Goal: Task Accomplishment & Management: Use online tool/utility

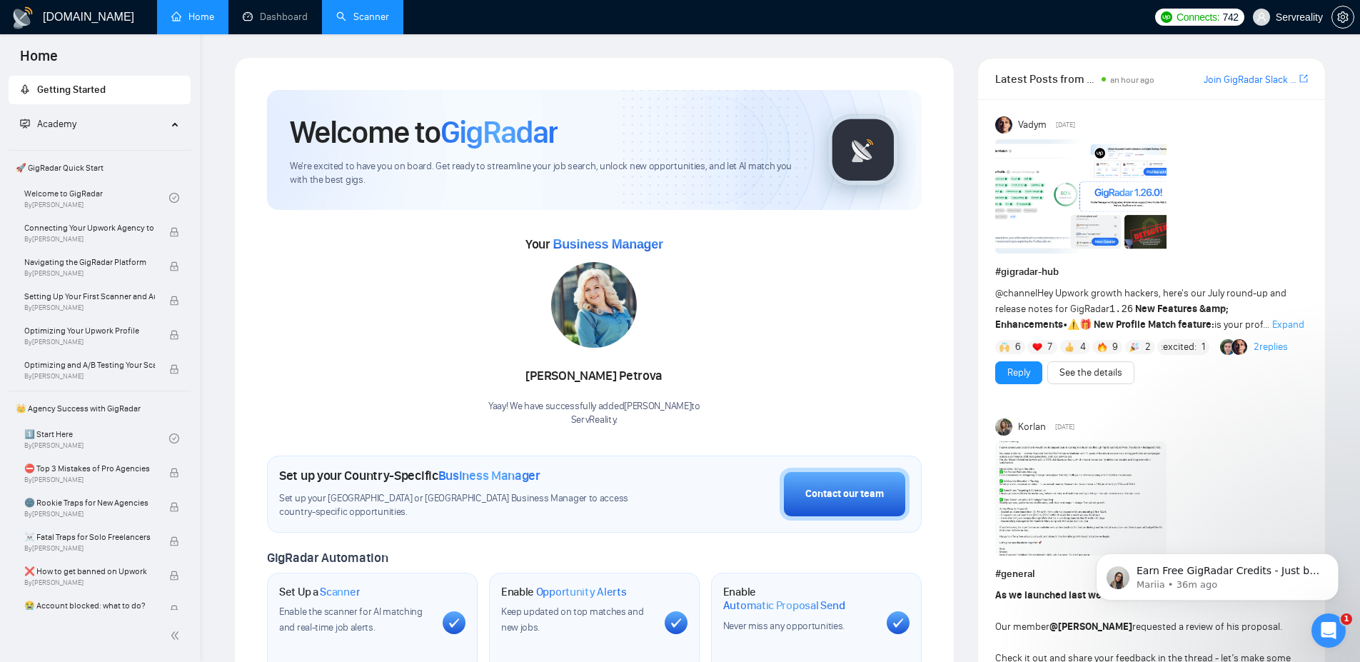
click at [356, 11] on link "Scanner" at bounding box center [362, 17] width 53 height 12
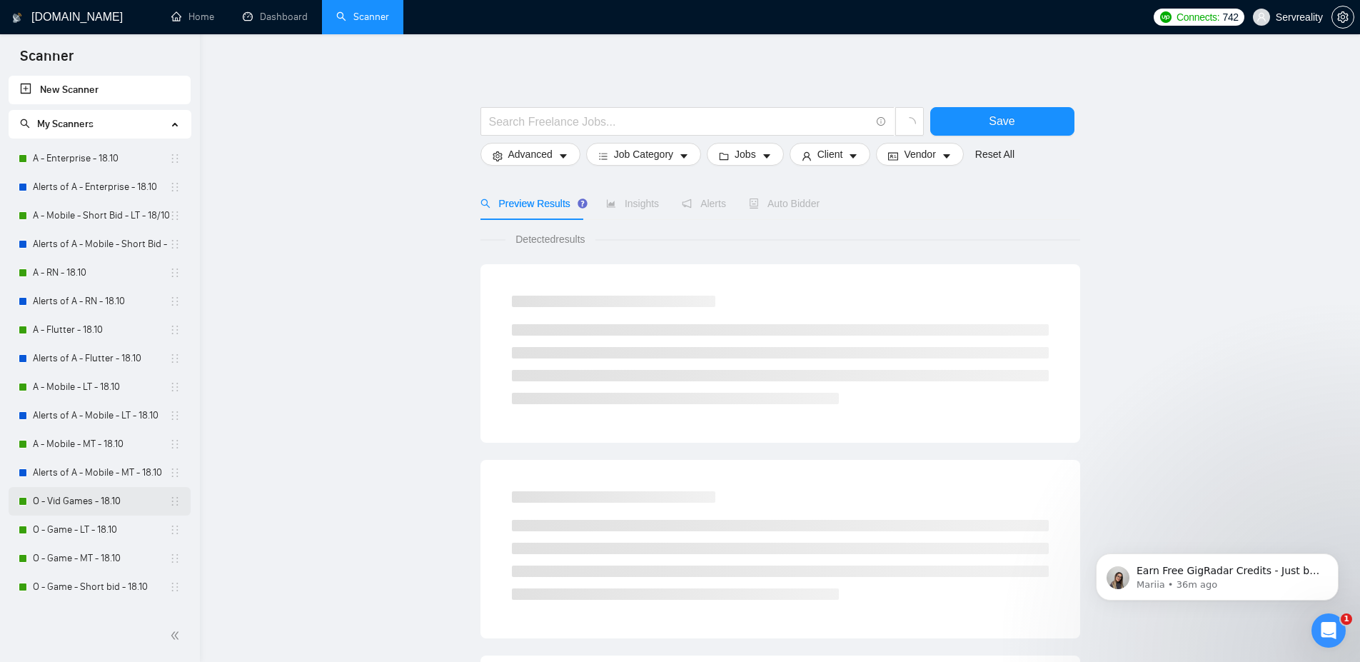
click at [62, 505] on link "O - Vid Games - 18.10" at bounding box center [101, 501] width 136 height 29
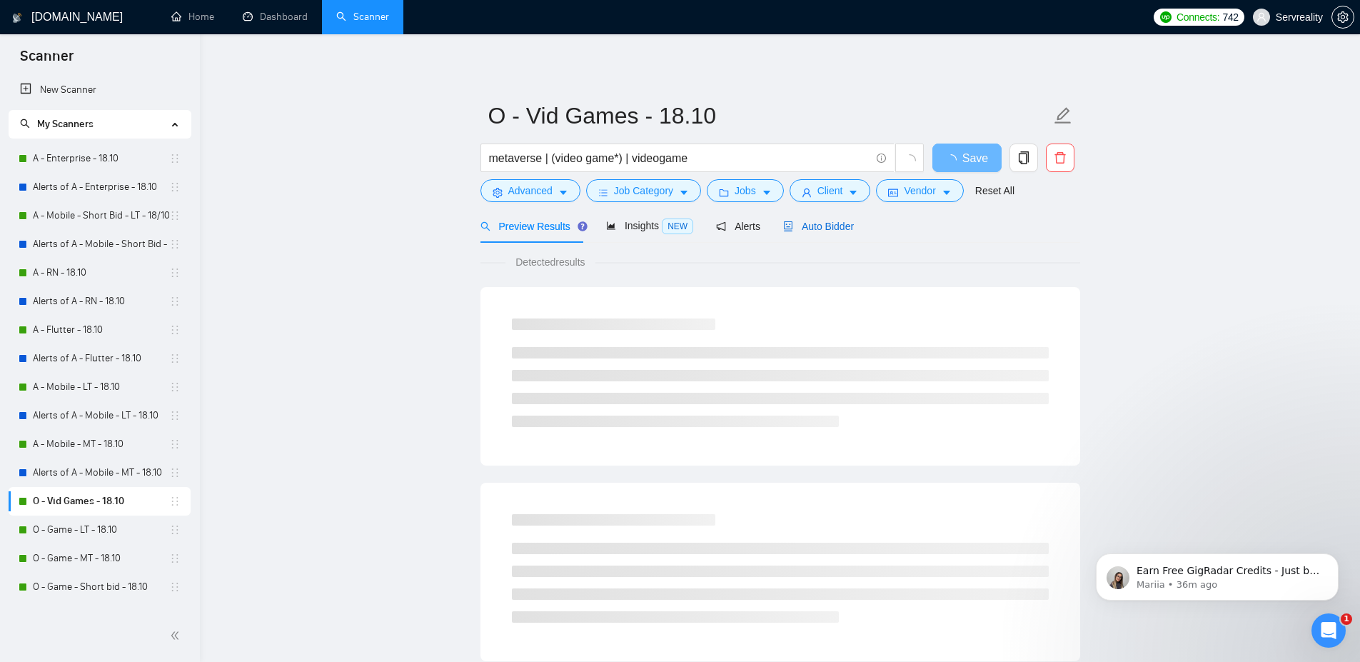
click at [816, 228] on span "Auto Bidder" at bounding box center [818, 226] width 71 height 11
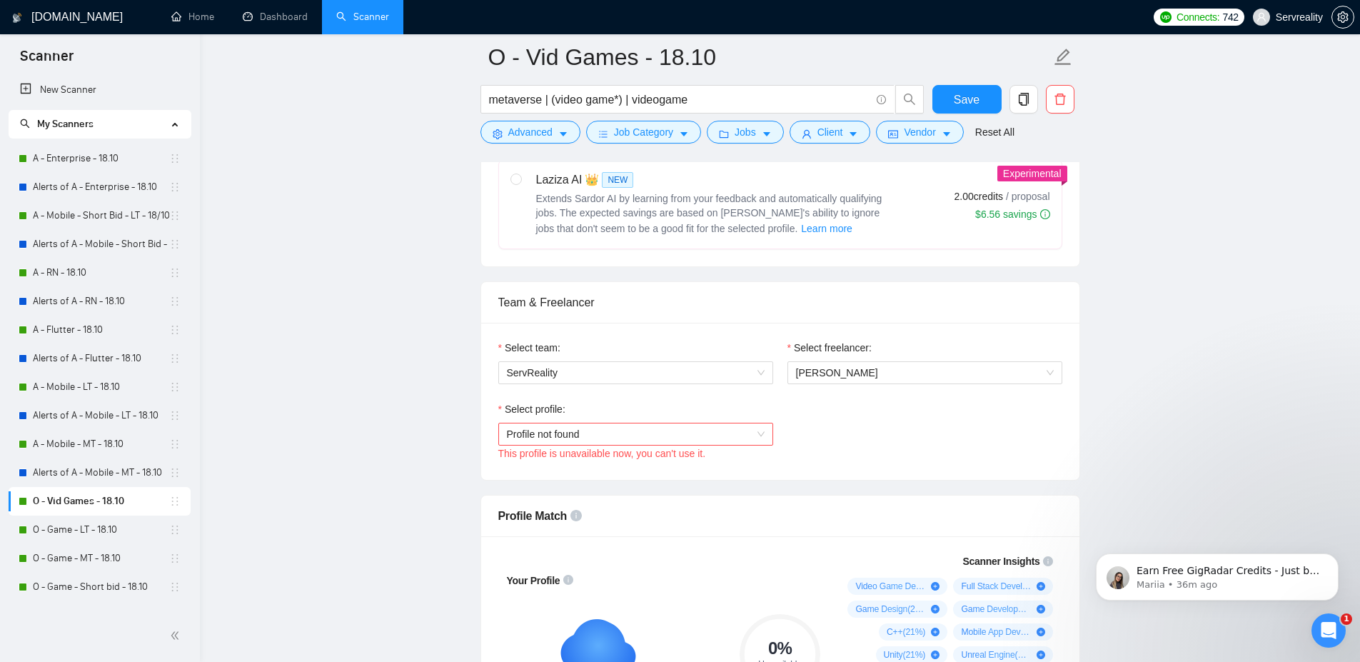
scroll to position [600, 0]
click at [636, 431] on span "Profile not found" at bounding box center [636, 431] width 258 height 21
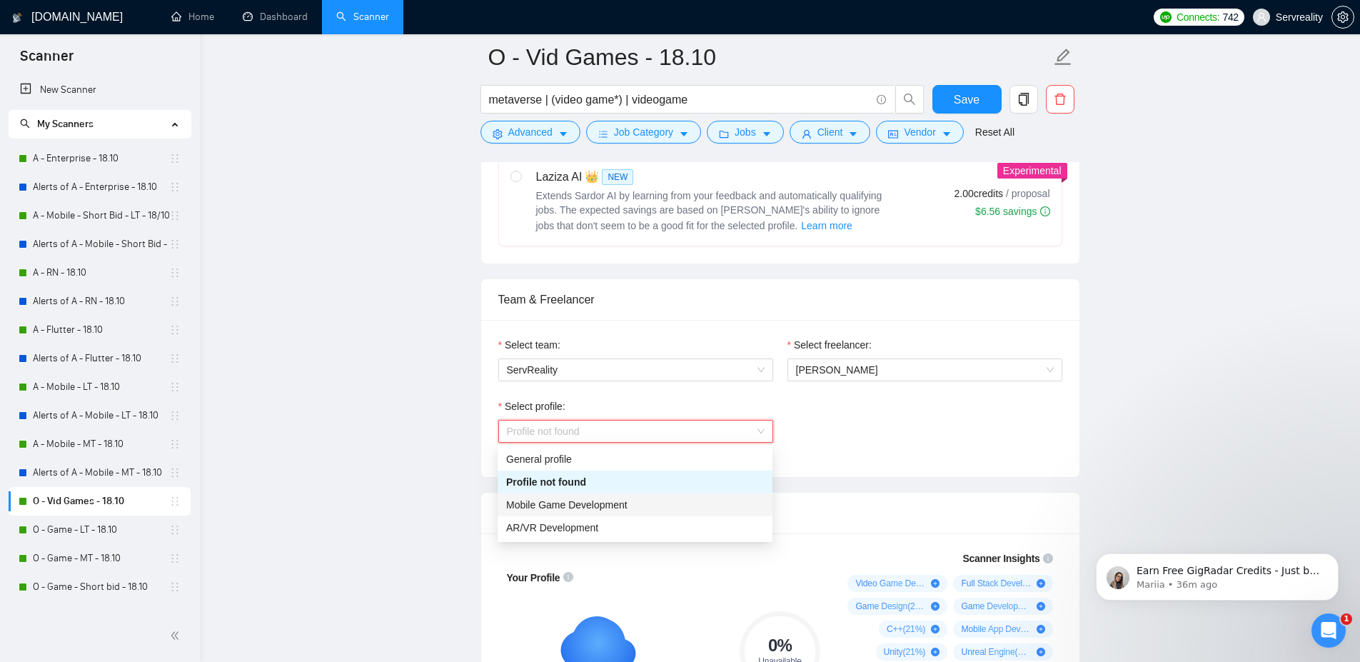
click at [607, 503] on span "Mobile Game Development" at bounding box center [566, 504] width 121 height 11
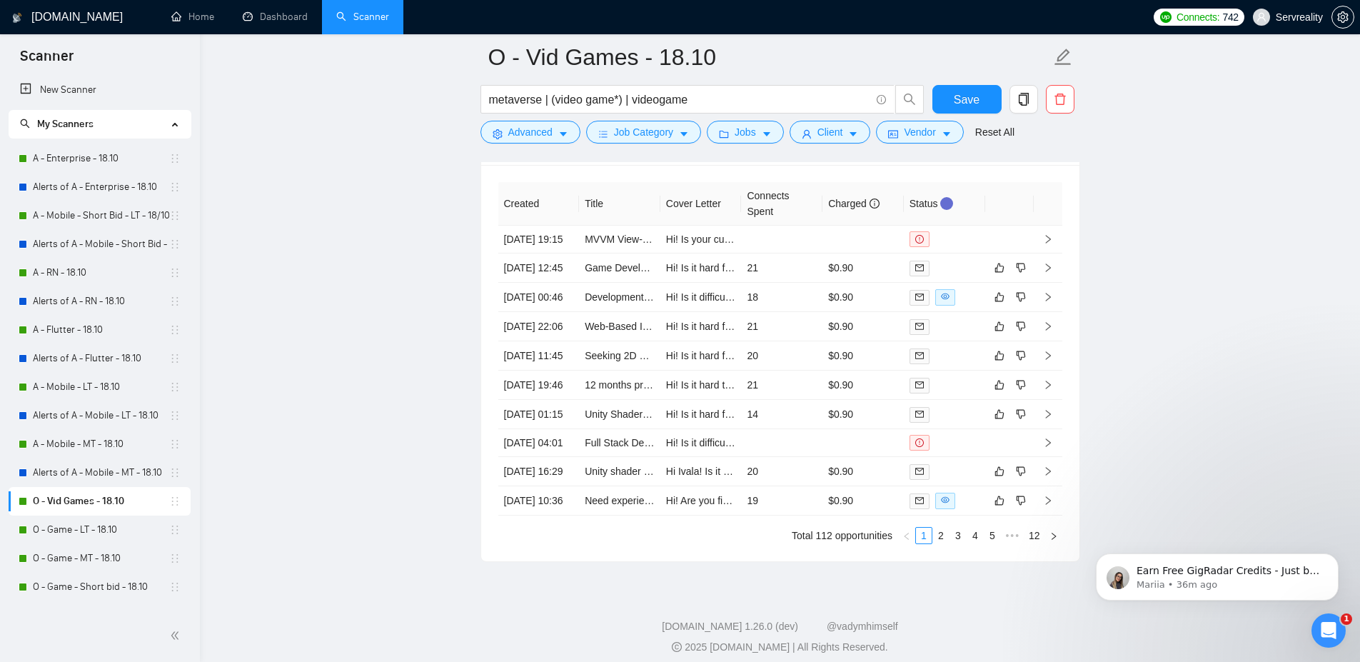
scroll to position [3623, 0]
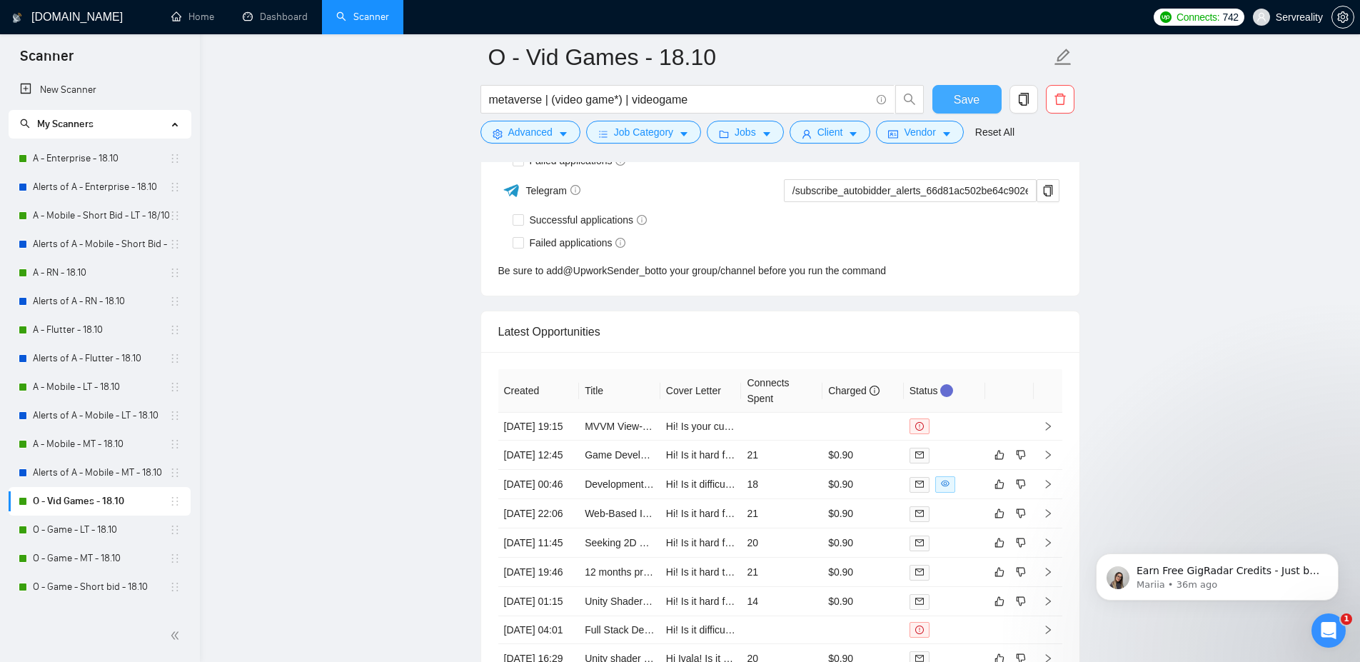
click at [978, 100] on span "Save" at bounding box center [967, 100] width 26 height 18
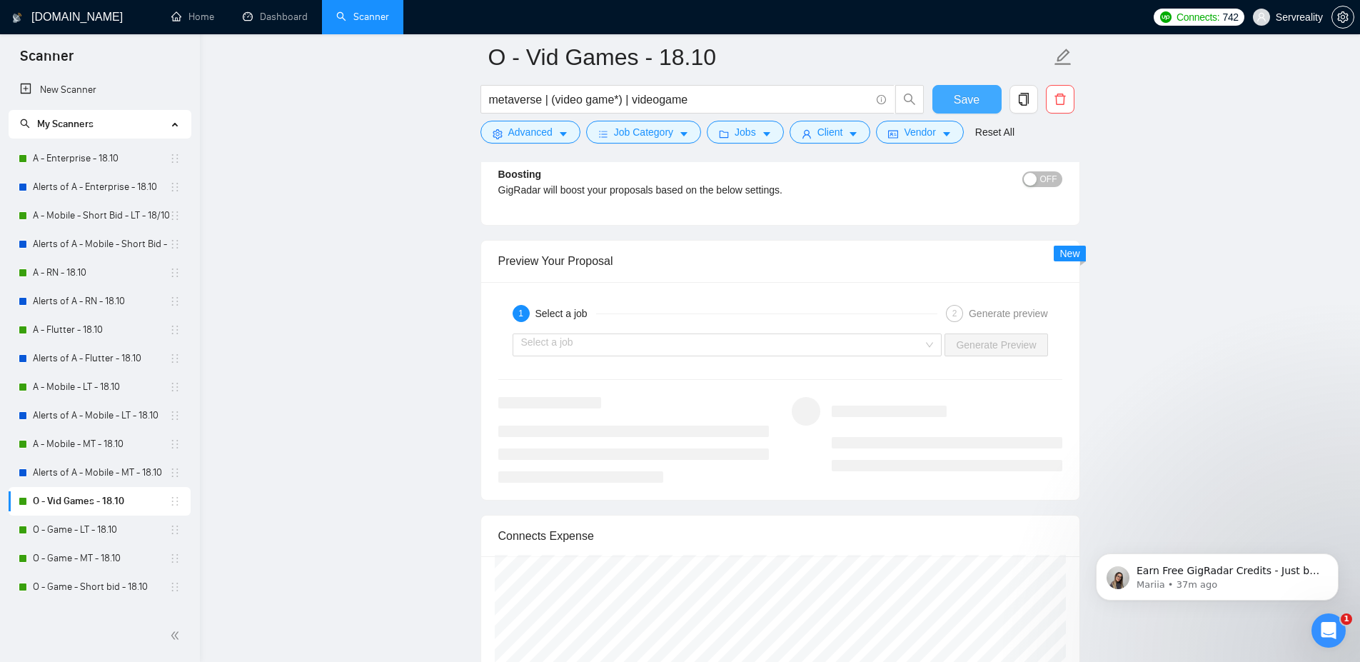
scroll to position [2080, 0]
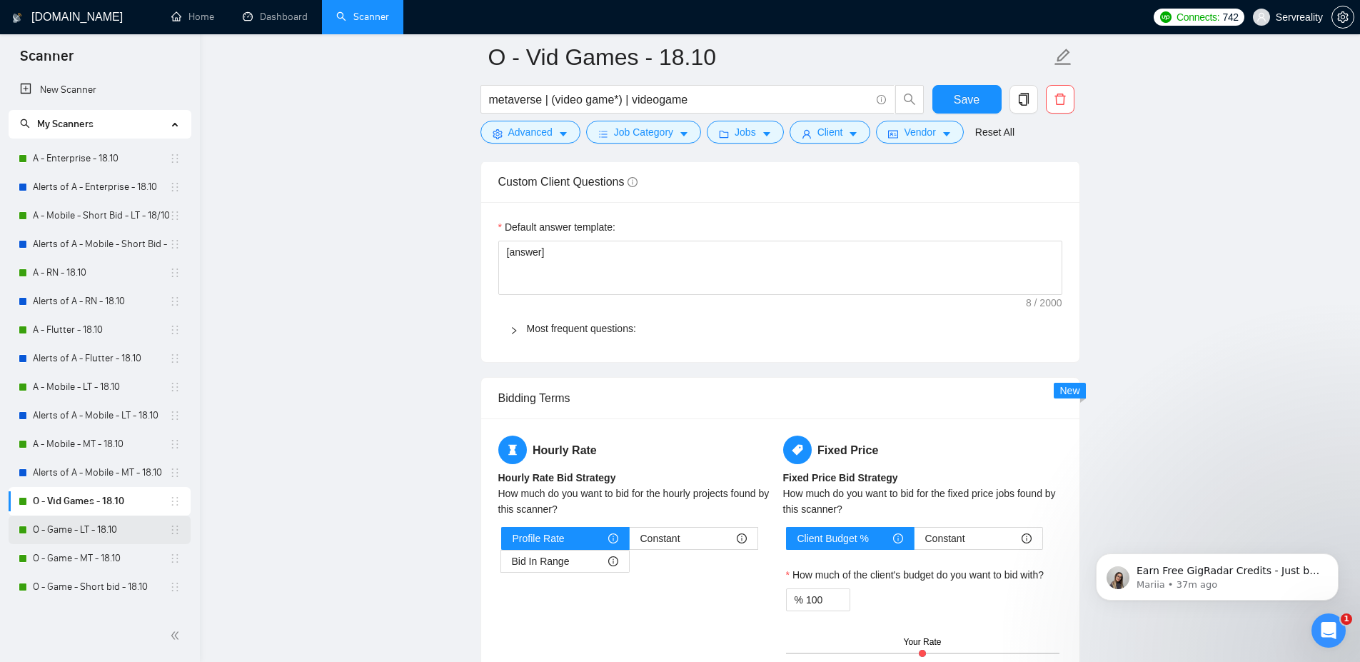
click at [68, 531] on link "O - Game - LT - 18.10" at bounding box center [101, 530] width 136 height 29
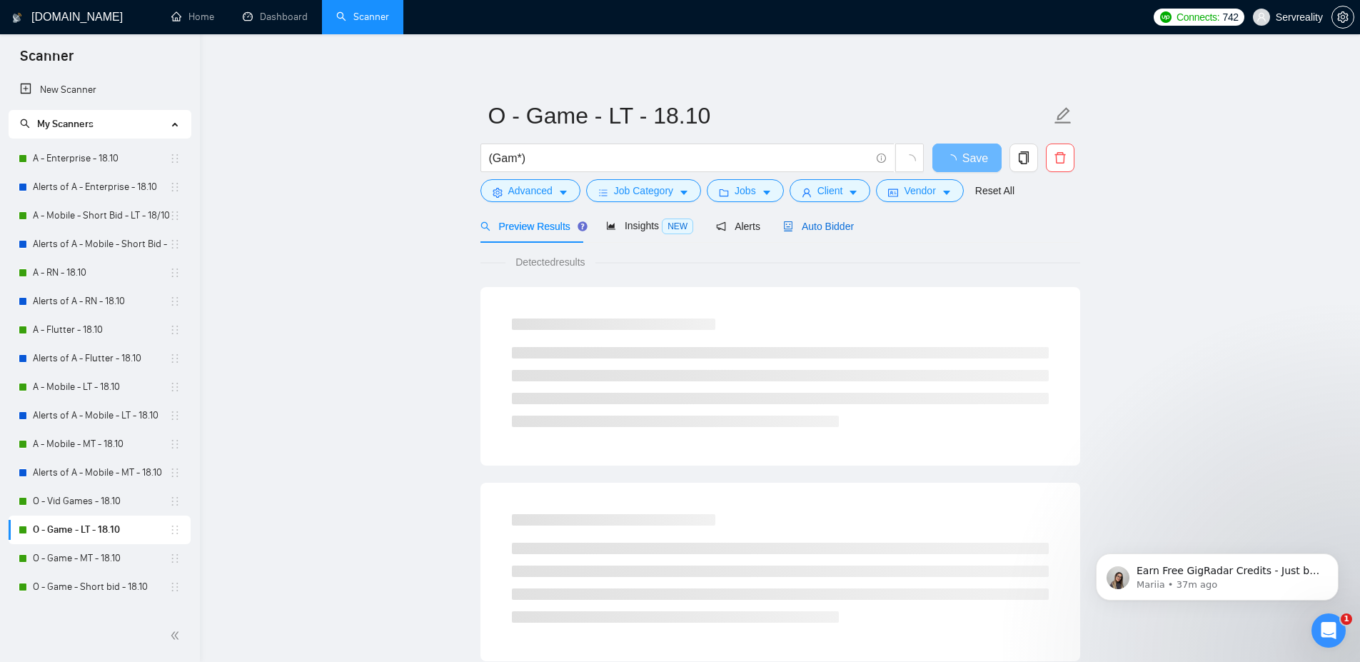
click at [818, 224] on span "Auto Bidder" at bounding box center [818, 226] width 71 height 11
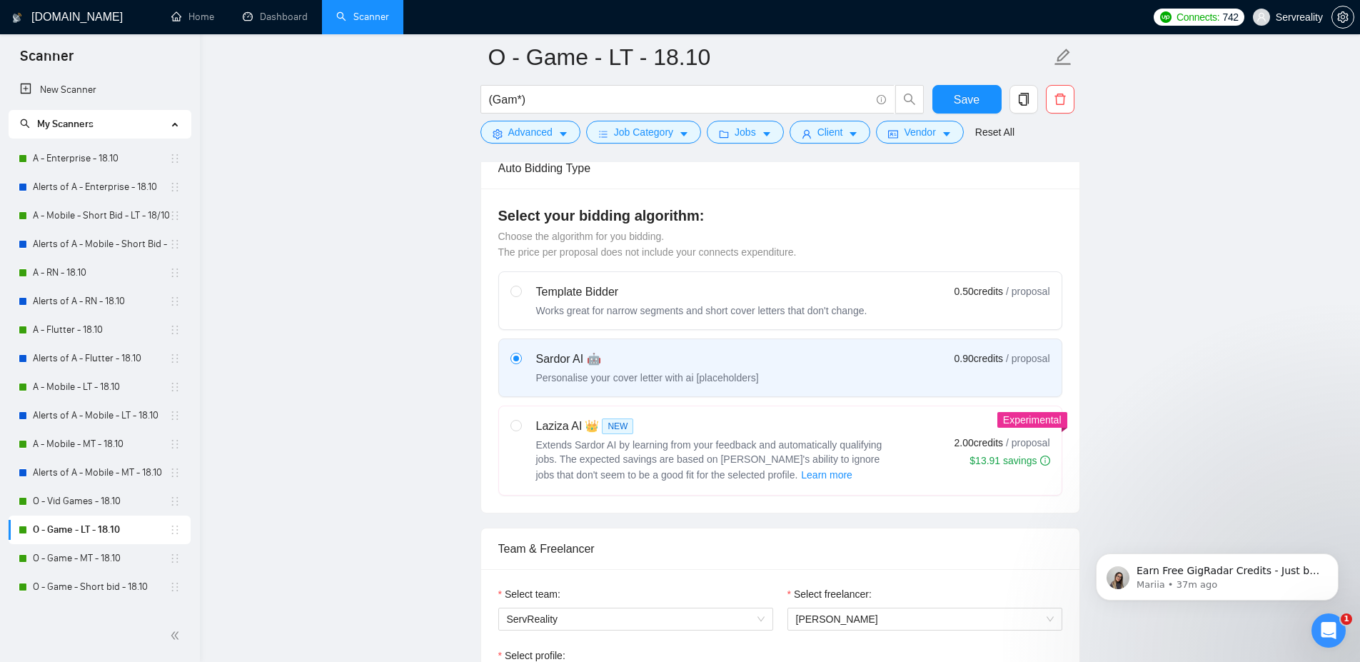
scroll to position [771, 0]
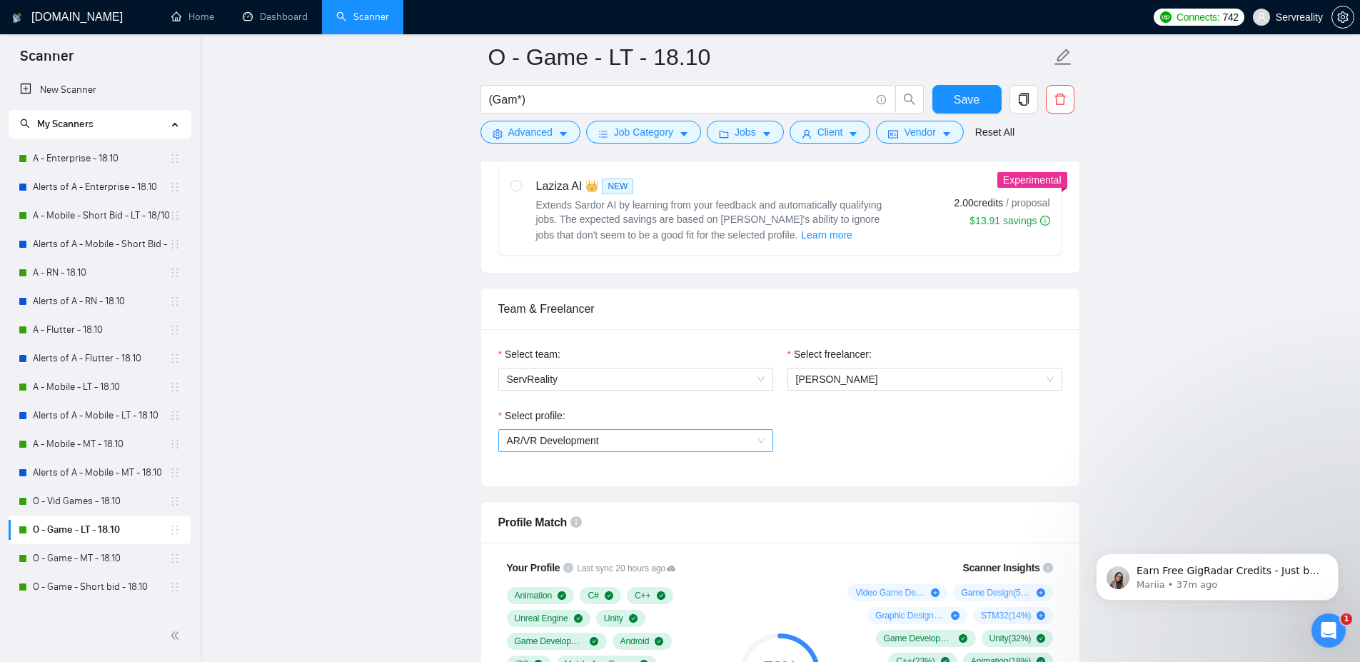
click at [755, 445] on span "AR/VR Development" at bounding box center [636, 440] width 258 height 21
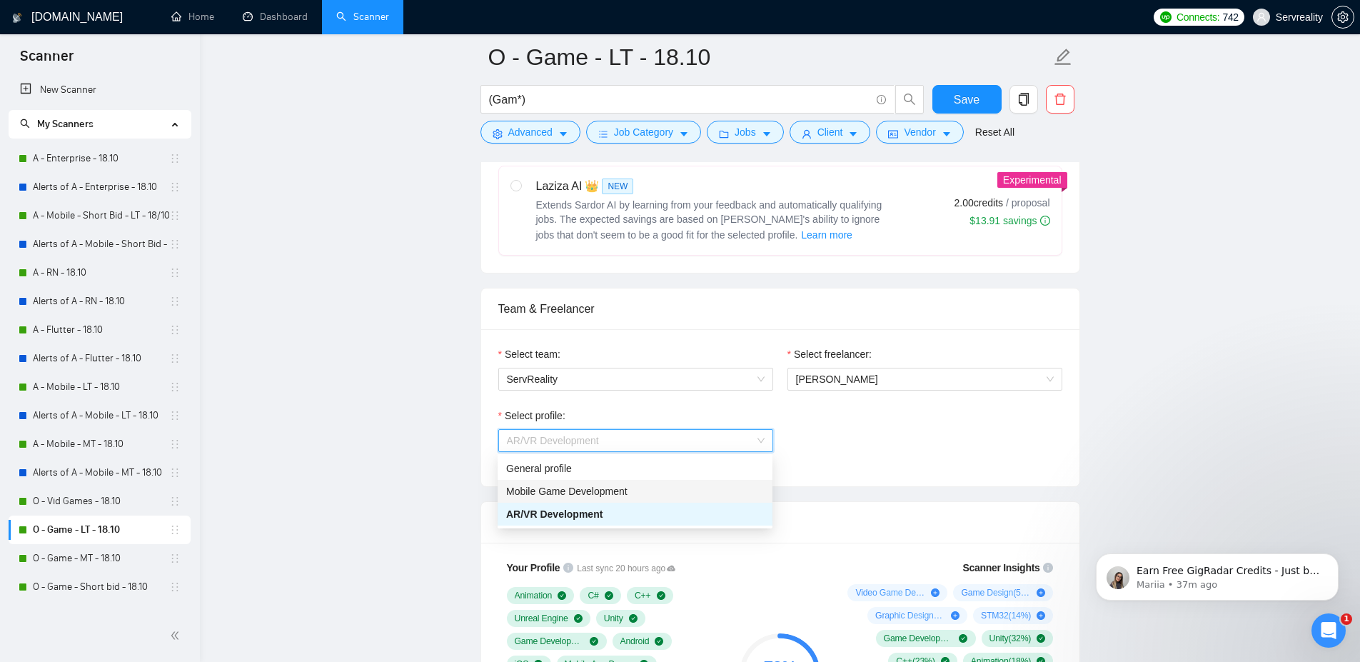
click at [613, 487] on span "Mobile Game Development" at bounding box center [566, 491] width 121 height 11
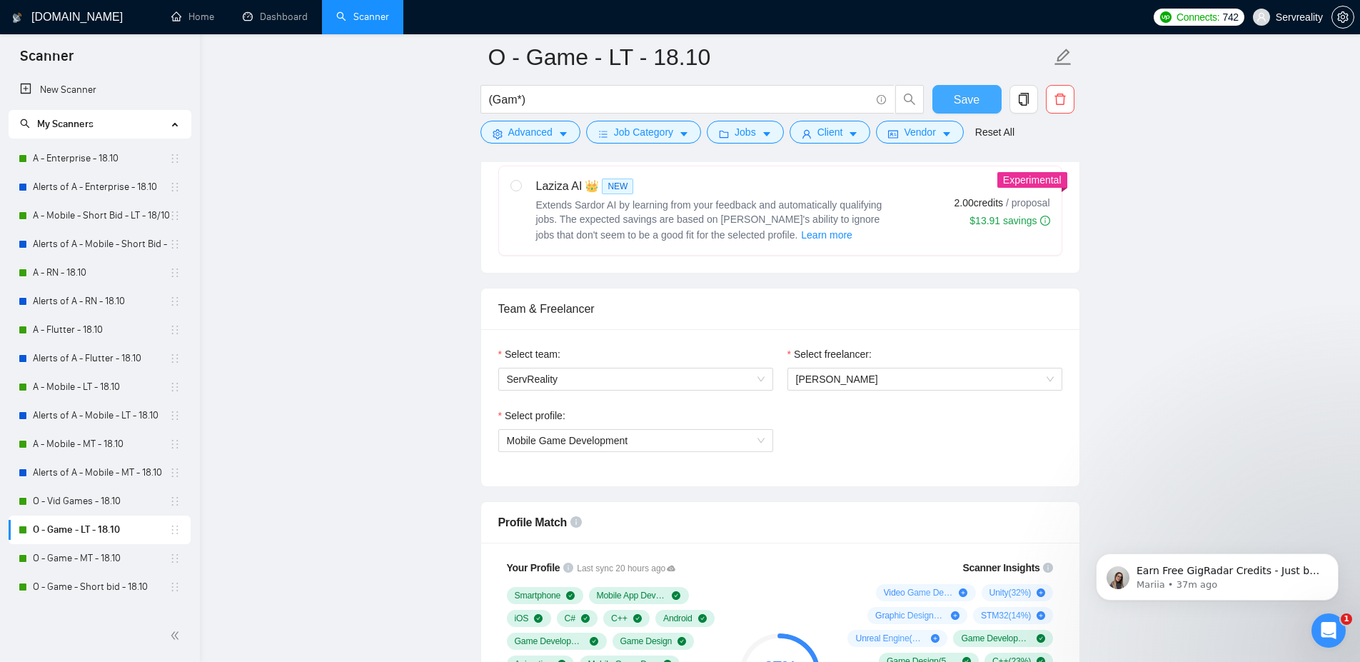
click at [954, 94] on span "Save" at bounding box center [967, 100] width 26 height 18
click at [73, 561] on link "O - Game - MT - 18.10" at bounding box center [101, 558] width 136 height 29
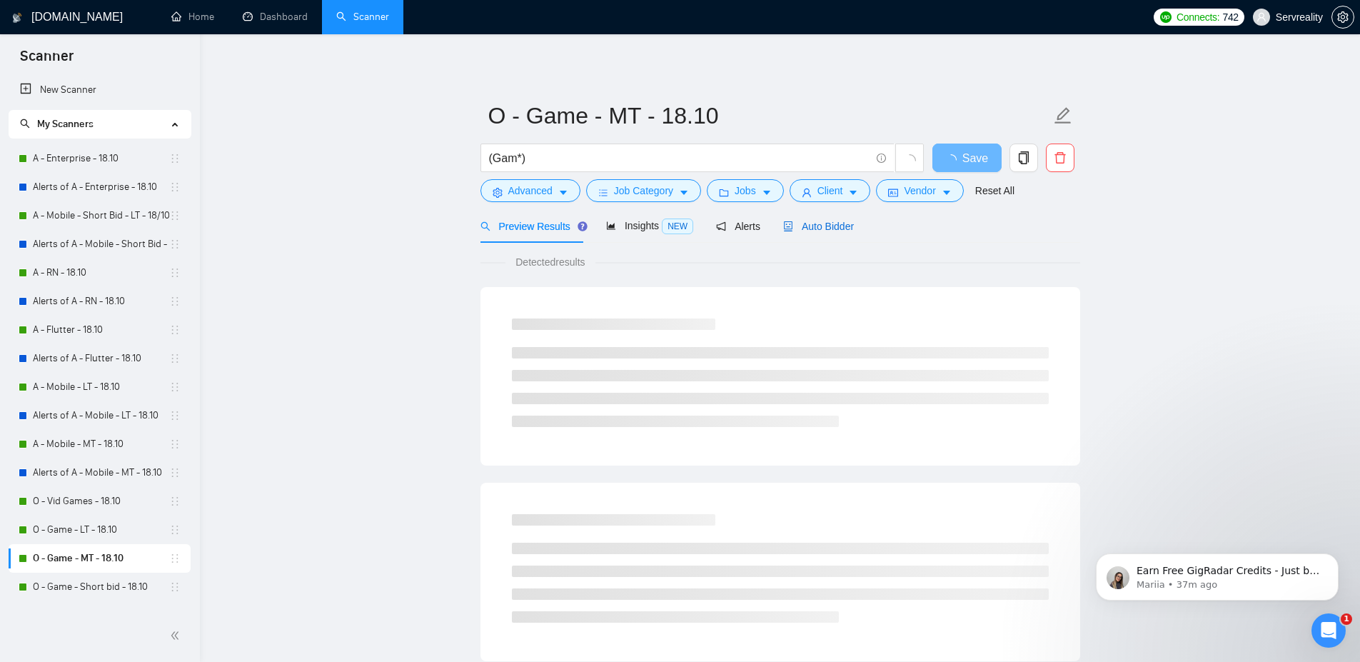
click at [840, 225] on span "Auto Bidder" at bounding box center [818, 226] width 71 height 11
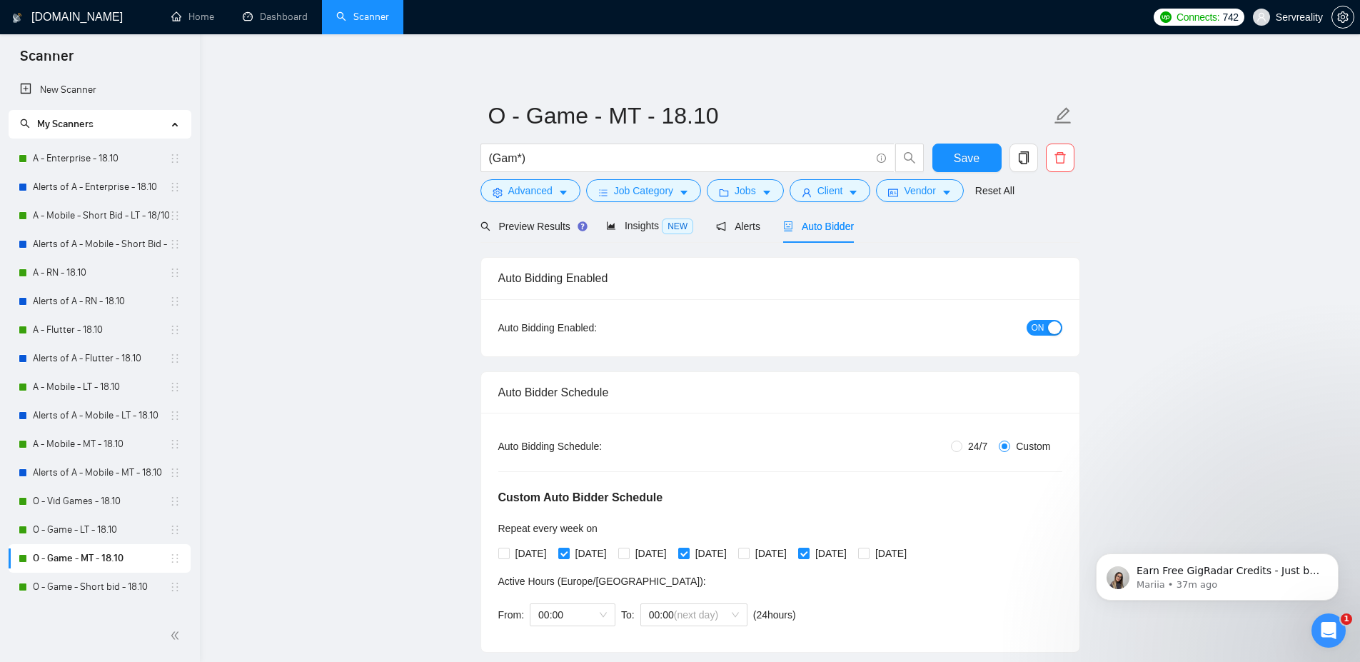
radio input "false"
radio input "true"
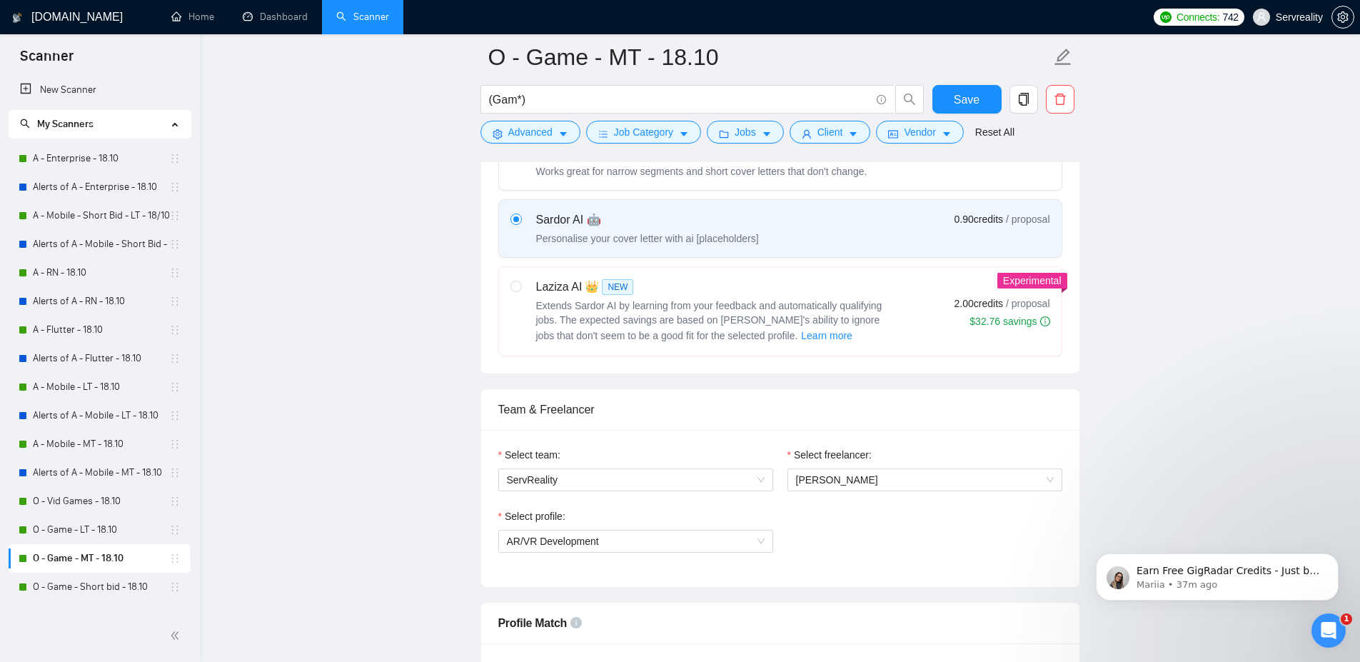
scroll to position [943, 0]
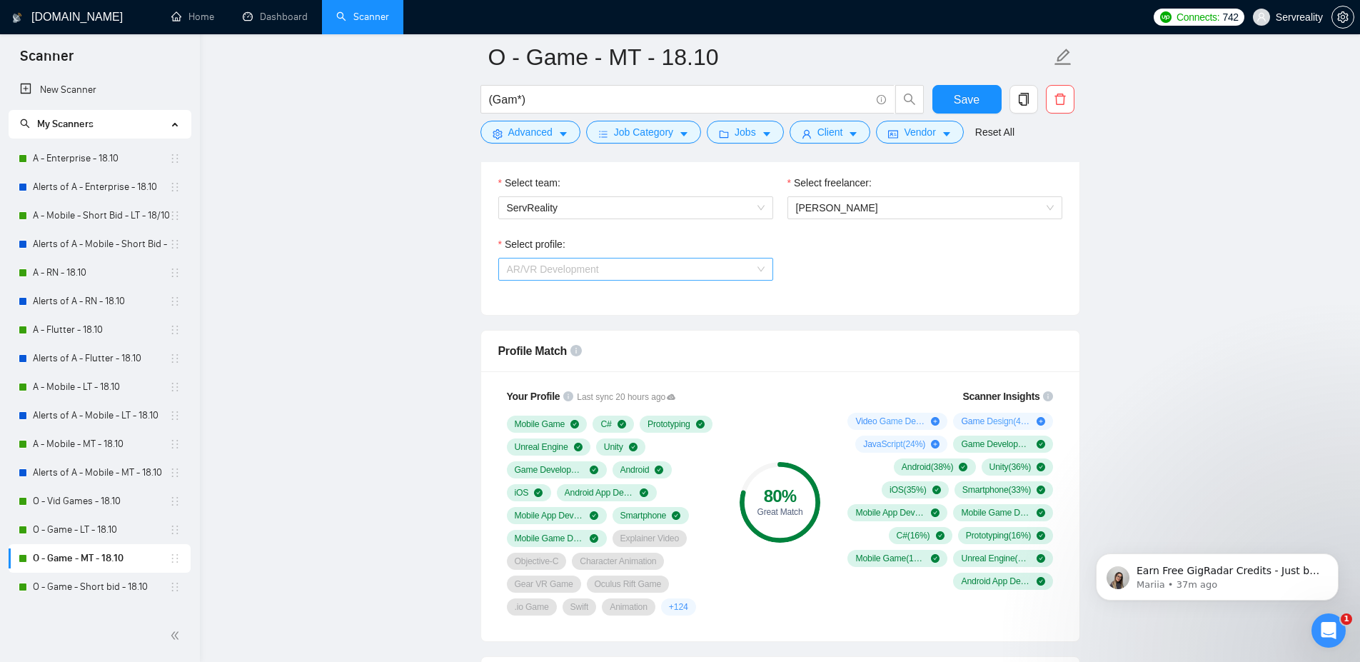
click at [751, 273] on span "AR/VR Development" at bounding box center [636, 269] width 258 height 21
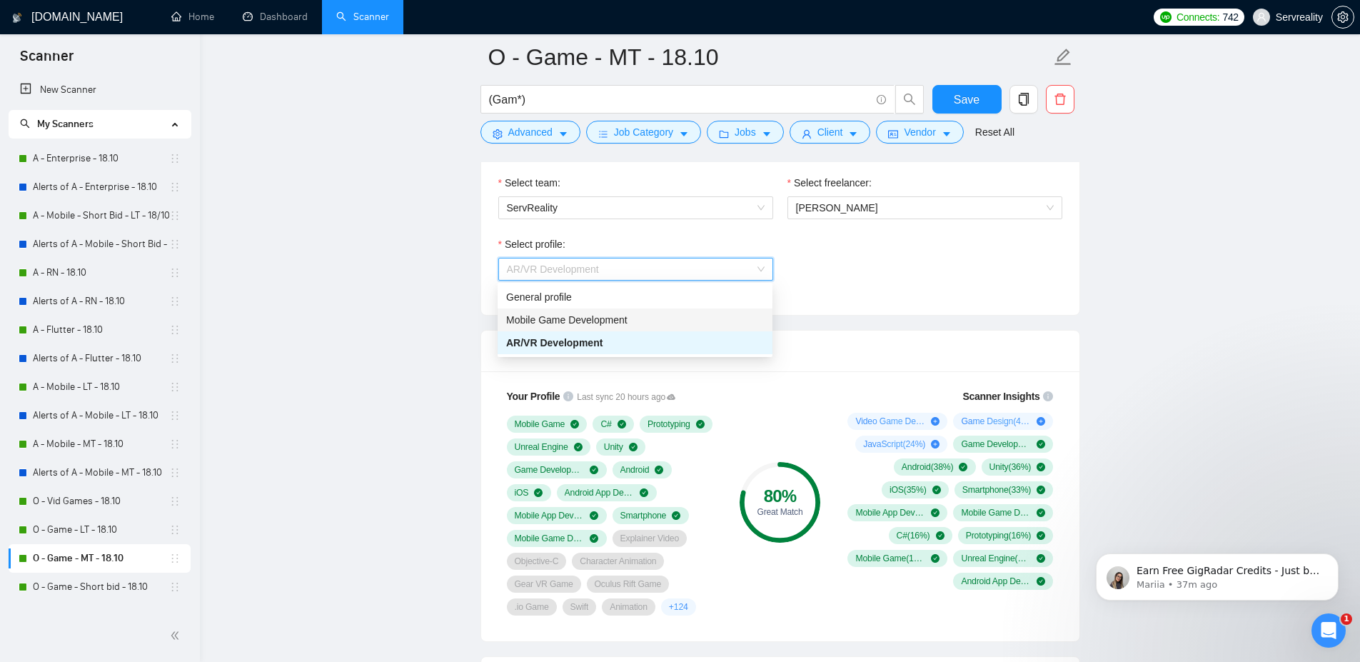
click at [583, 323] on span "Mobile Game Development" at bounding box center [566, 319] width 121 height 11
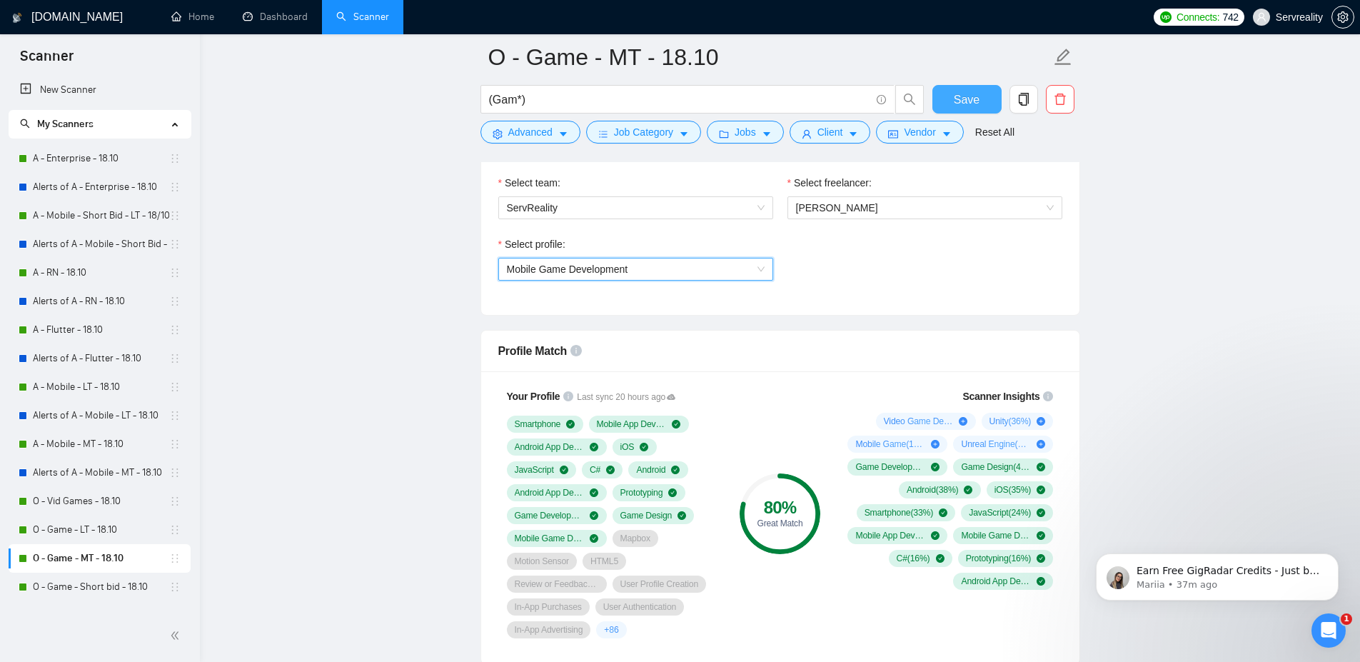
click at [960, 101] on span "Save" at bounding box center [967, 100] width 26 height 18
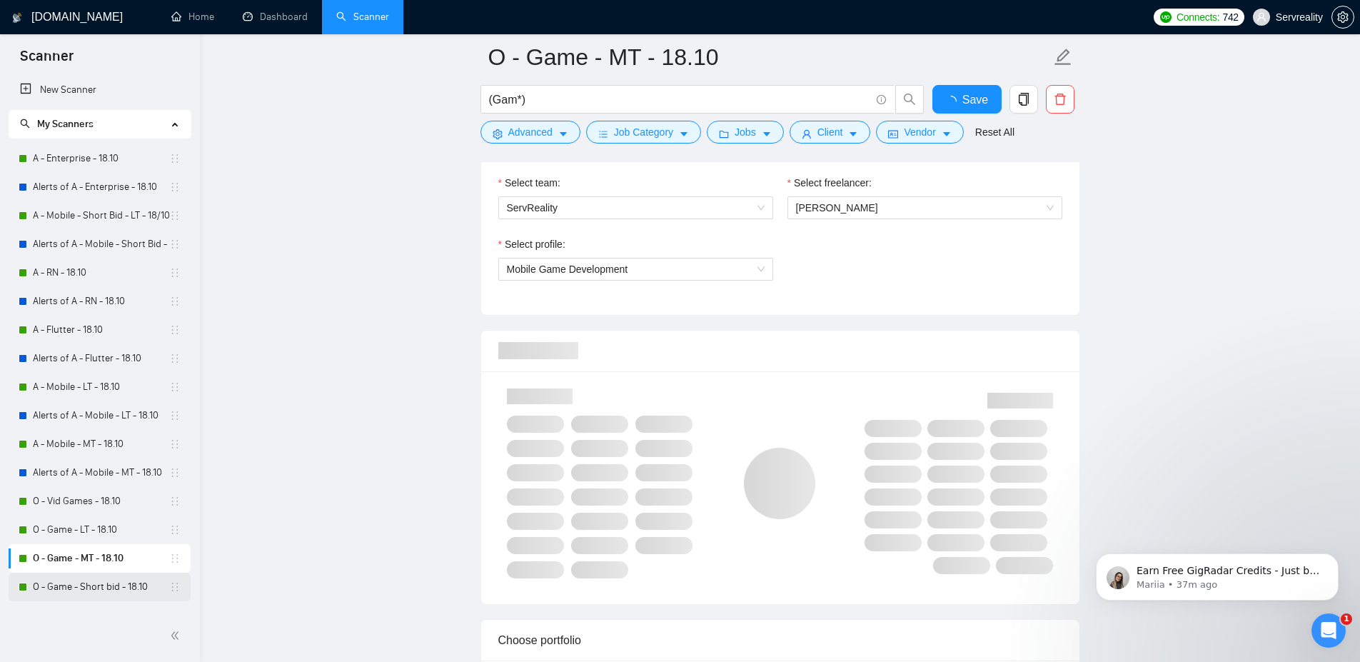
click at [86, 586] on link "O - Game - Short bid - 18.10" at bounding box center [101, 587] width 136 height 29
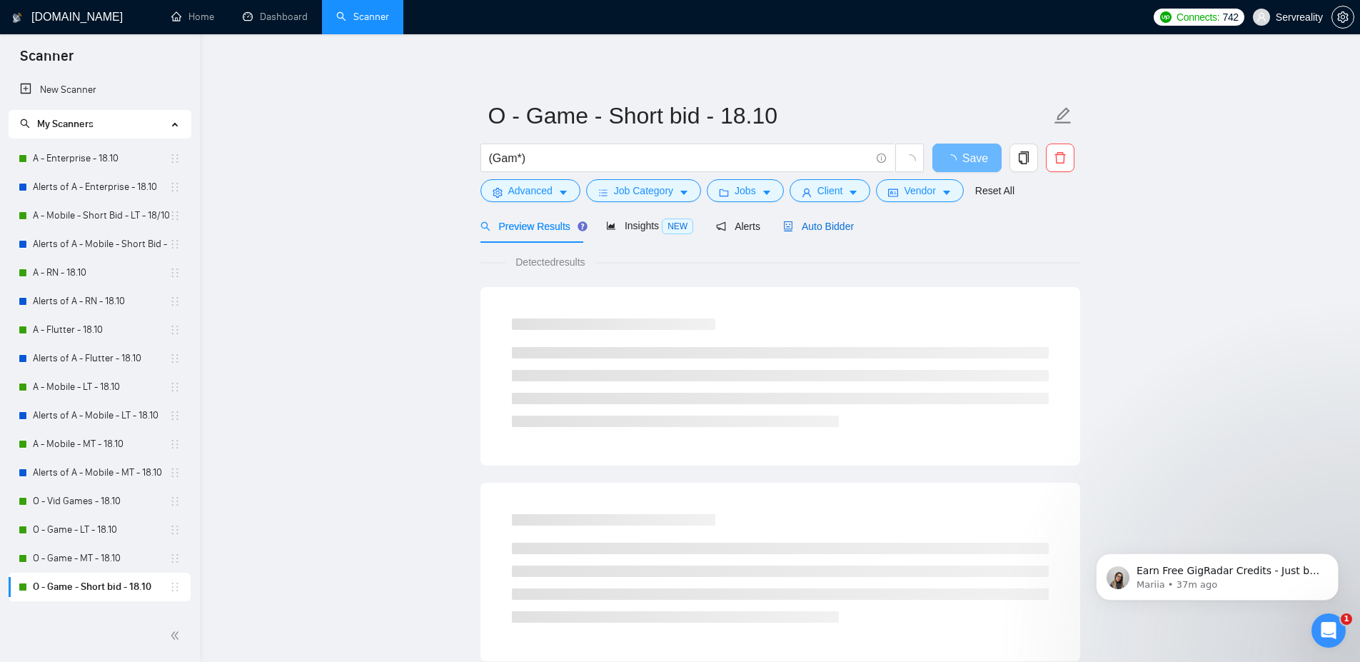
click at [826, 223] on span "Auto Bidder" at bounding box center [818, 226] width 71 height 11
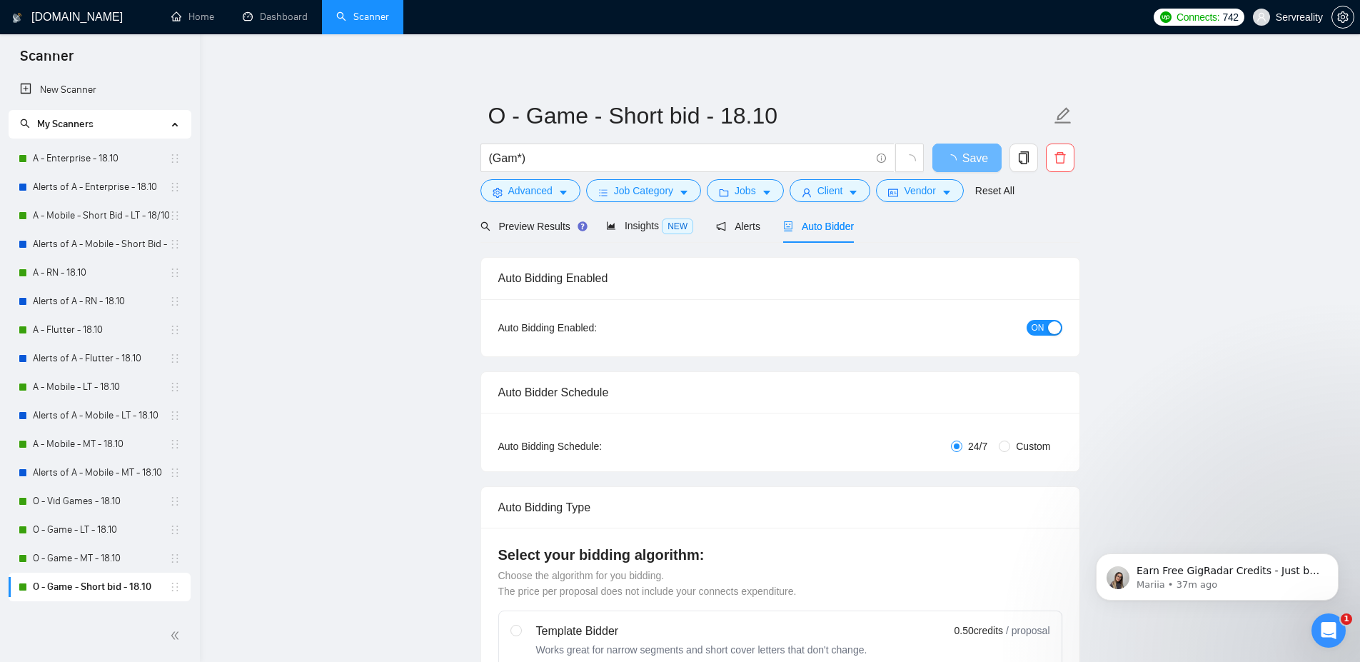
radio input "false"
radio input "true"
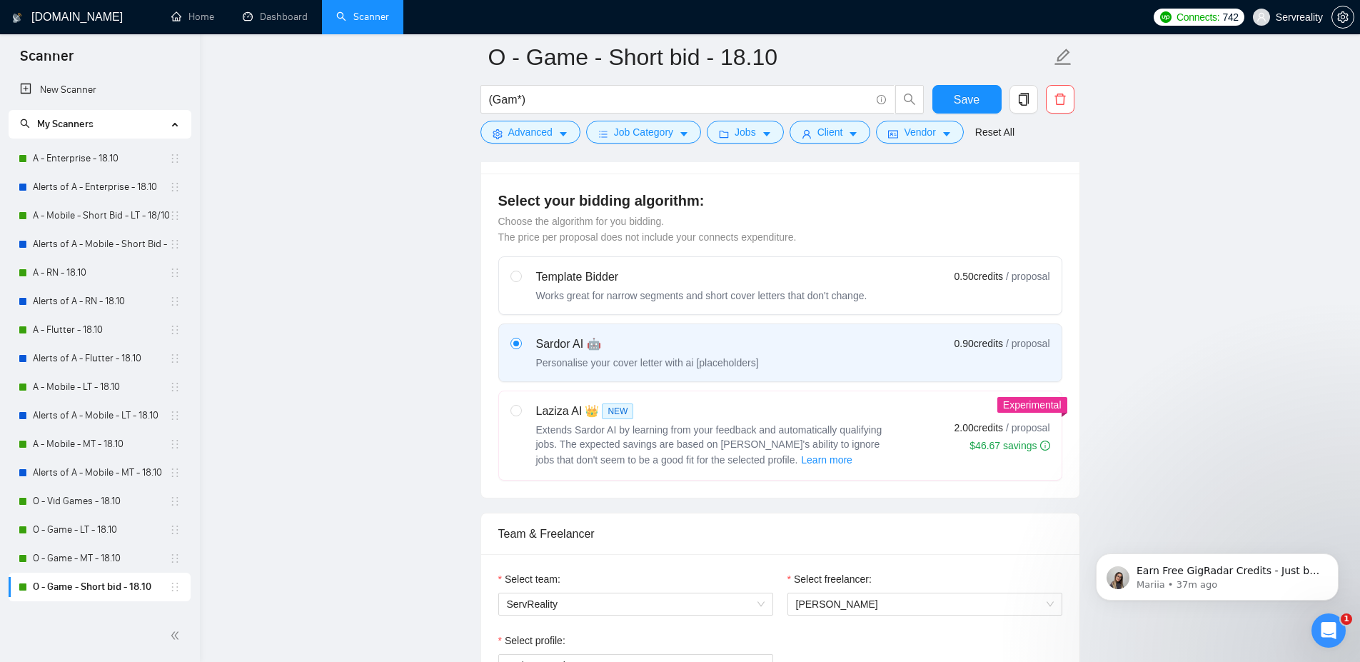
scroll to position [771, 0]
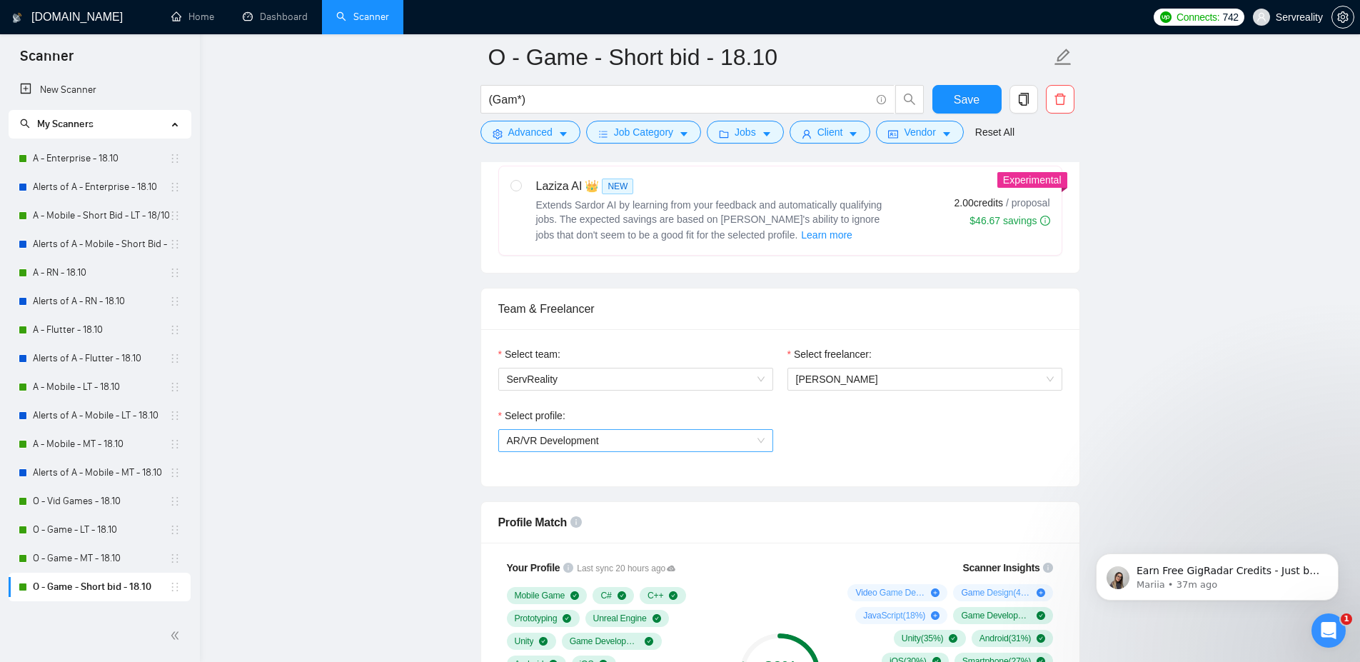
click at [690, 448] on span "AR/VR Development" at bounding box center [636, 440] width 258 height 21
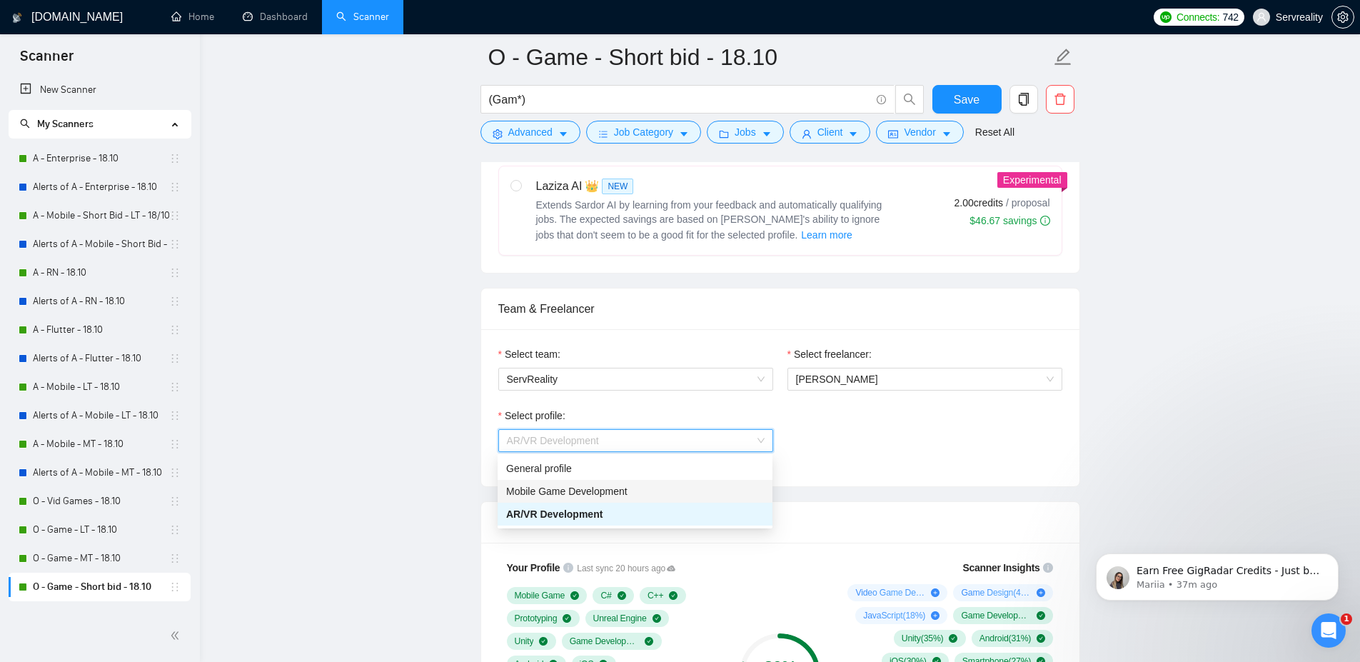
click at [613, 493] on span "Mobile Game Development" at bounding box center [566, 491] width 121 height 11
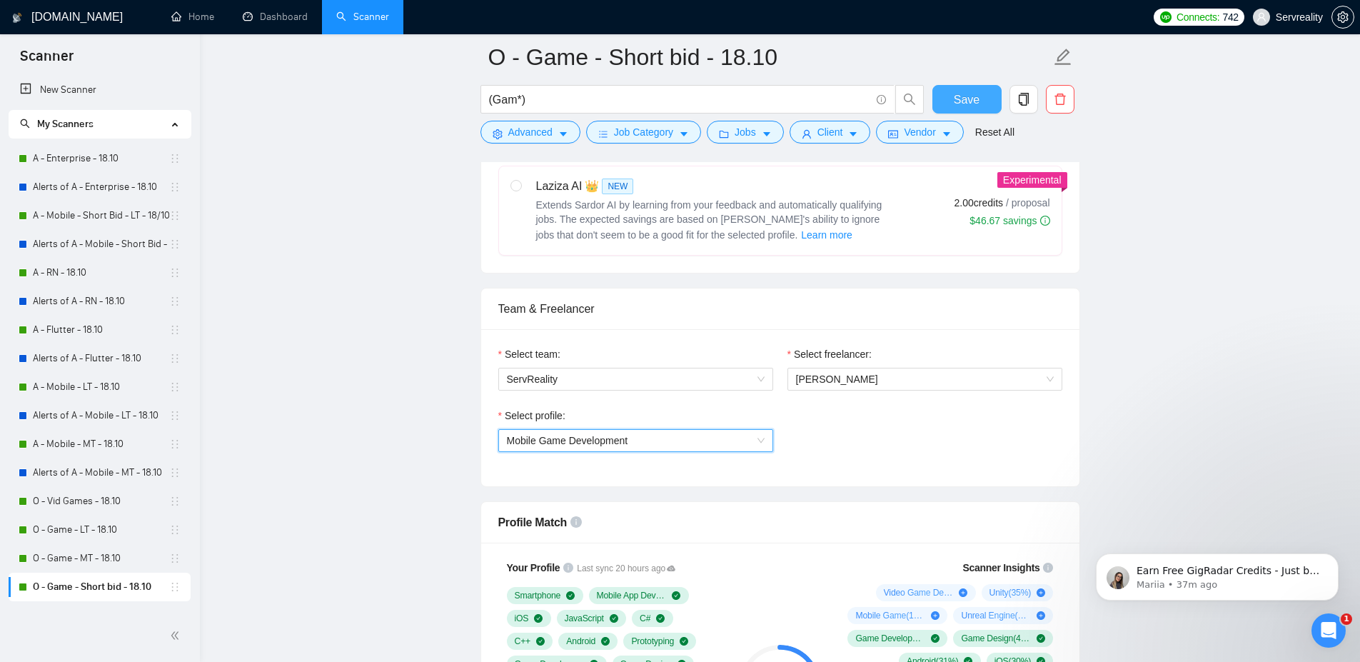
click at [965, 99] on span "Save" at bounding box center [967, 100] width 26 height 18
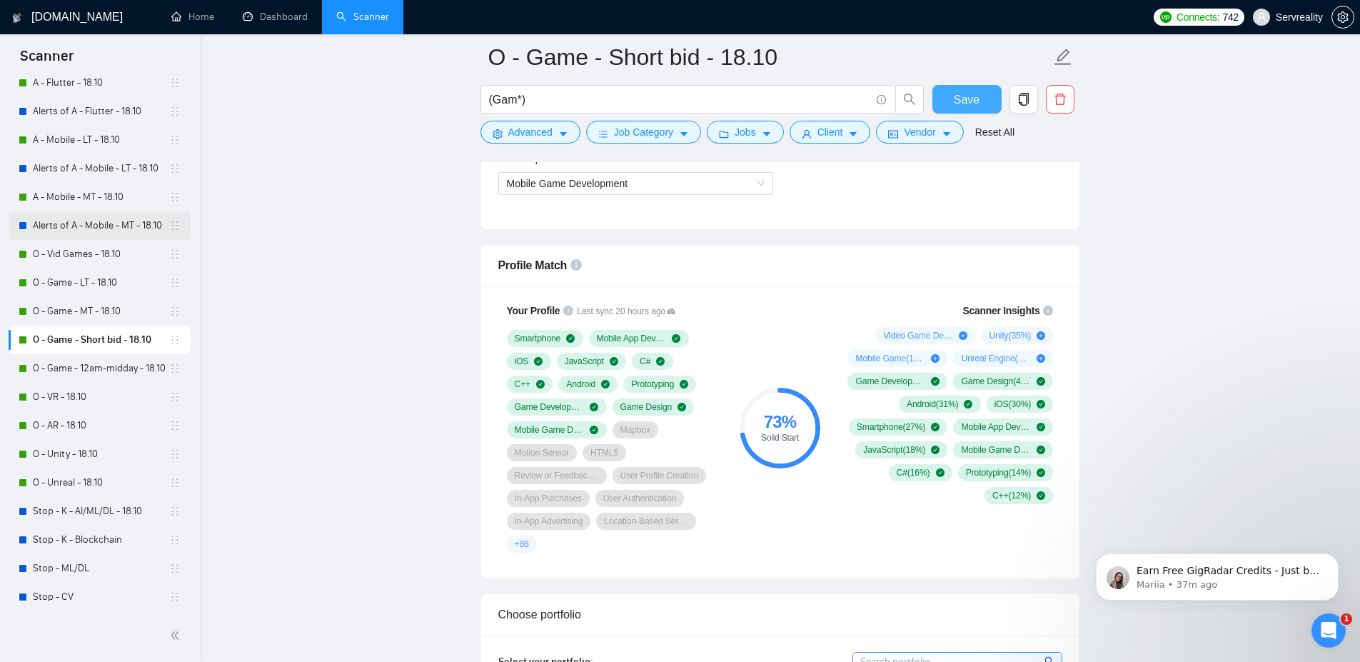
scroll to position [249, 0]
click at [80, 368] on link "O - Game - 12am-midday - 18.10" at bounding box center [101, 367] width 136 height 29
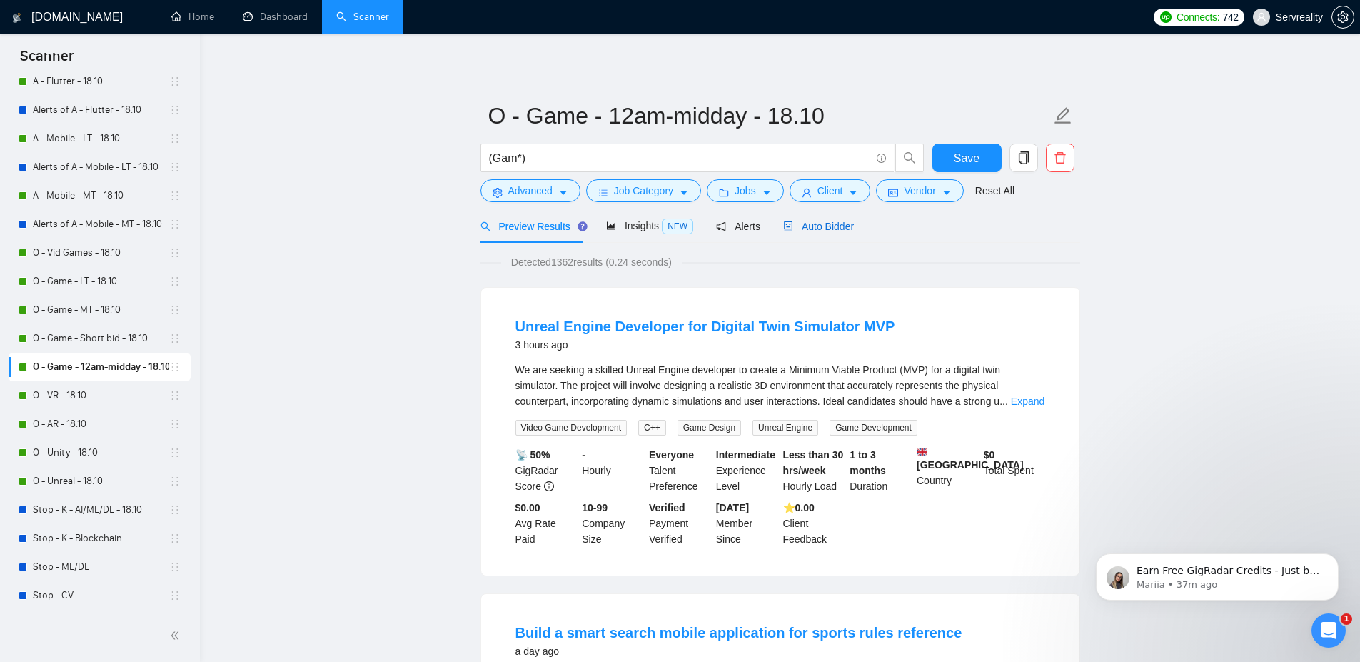
click at [828, 229] on span "Auto Bidder" at bounding box center [818, 226] width 71 height 11
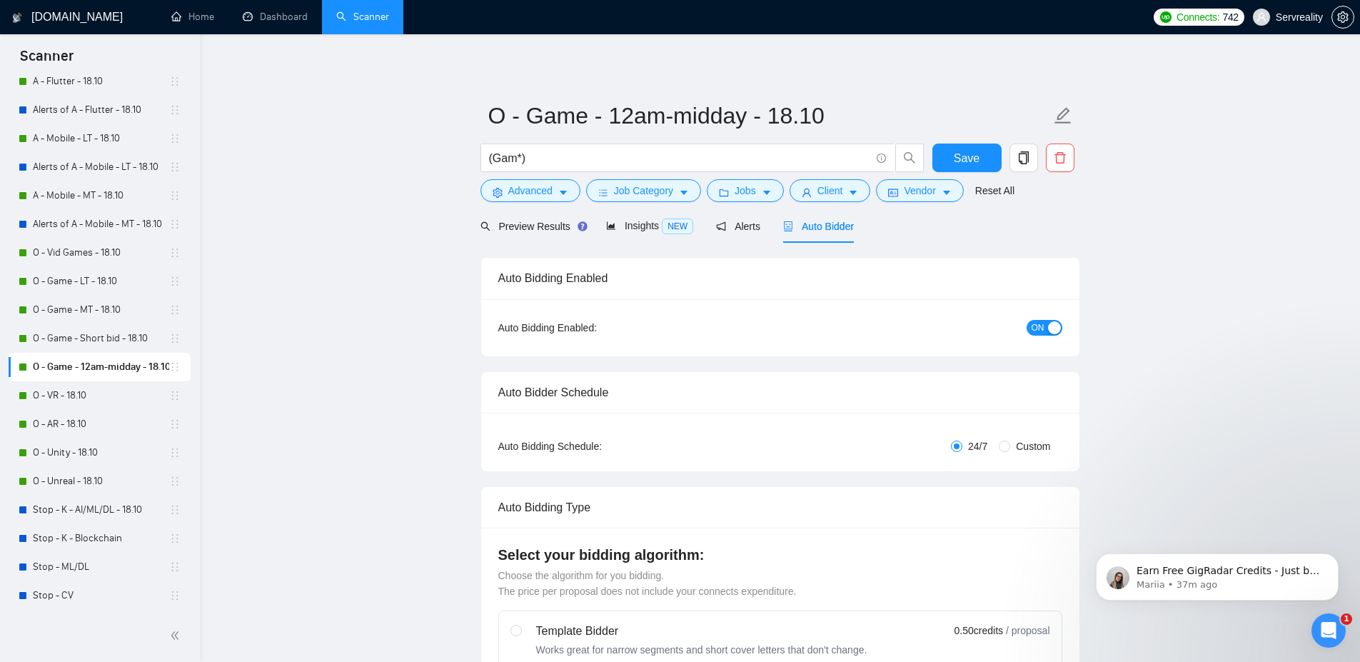
radio input "false"
radio input "true"
checkbox input "true"
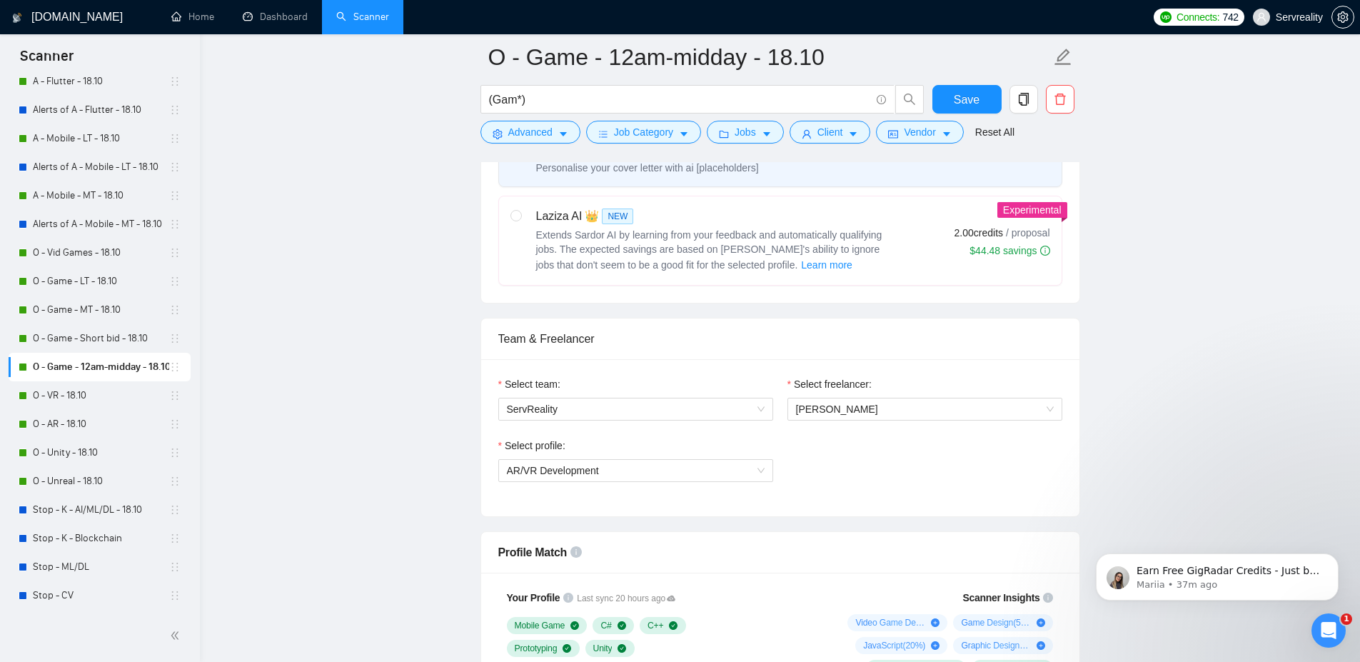
scroll to position [771, 0]
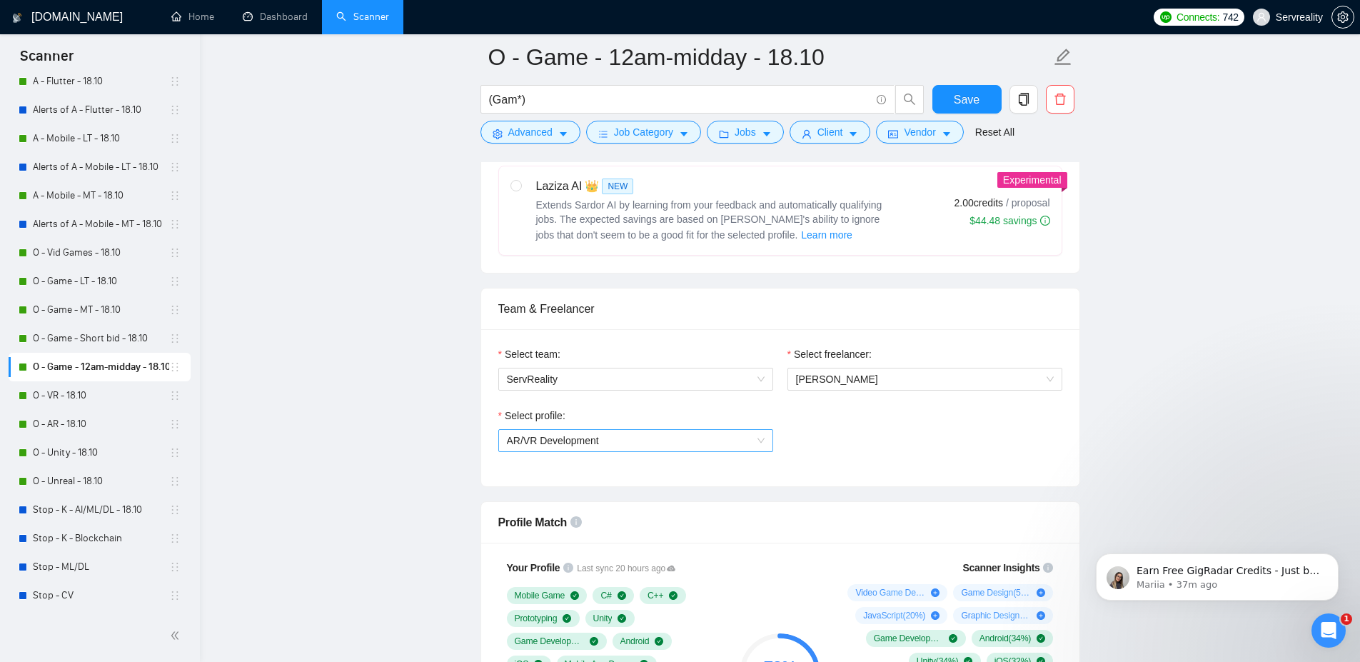
click at [641, 442] on span "AR/VR Development" at bounding box center [636, 440] width 258 height 21
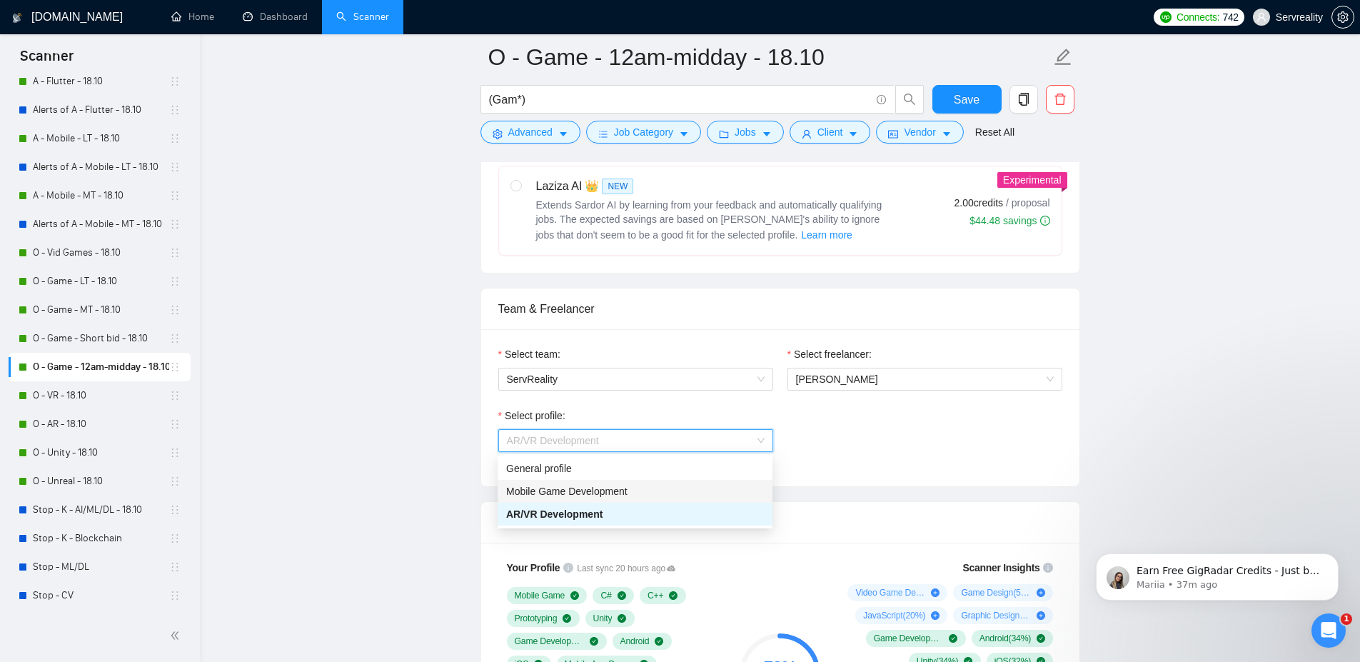
click at [570, 491] on span "Mobile Game Development" at bounding box center [566, 491] width 121 height 11
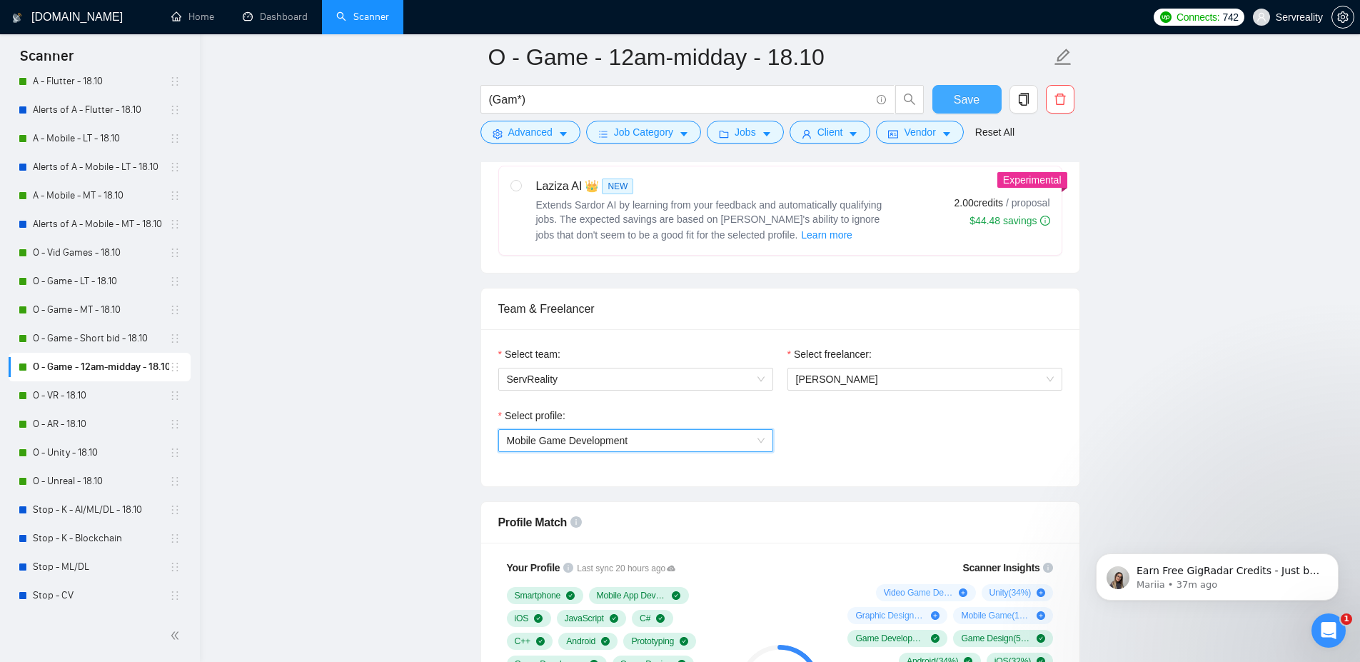
click at [973, 97] on span "Save" at bounding box center [967, 100] width 26 height 18
click at [59, 390] on link "O - VR - 18.10" at bounding box center [101, 395] width 136 height 29
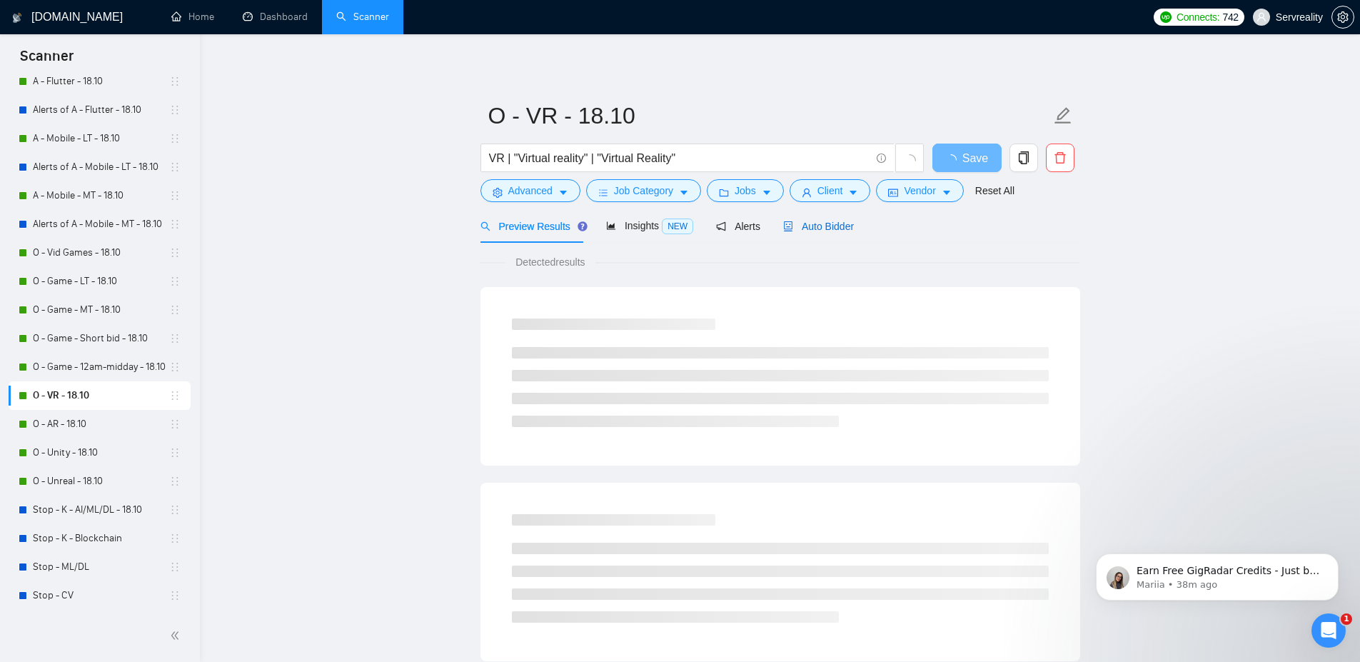
click at [838, 226] on span "Auto Bidder" at bounding box center [818, 226] width 71 height 11
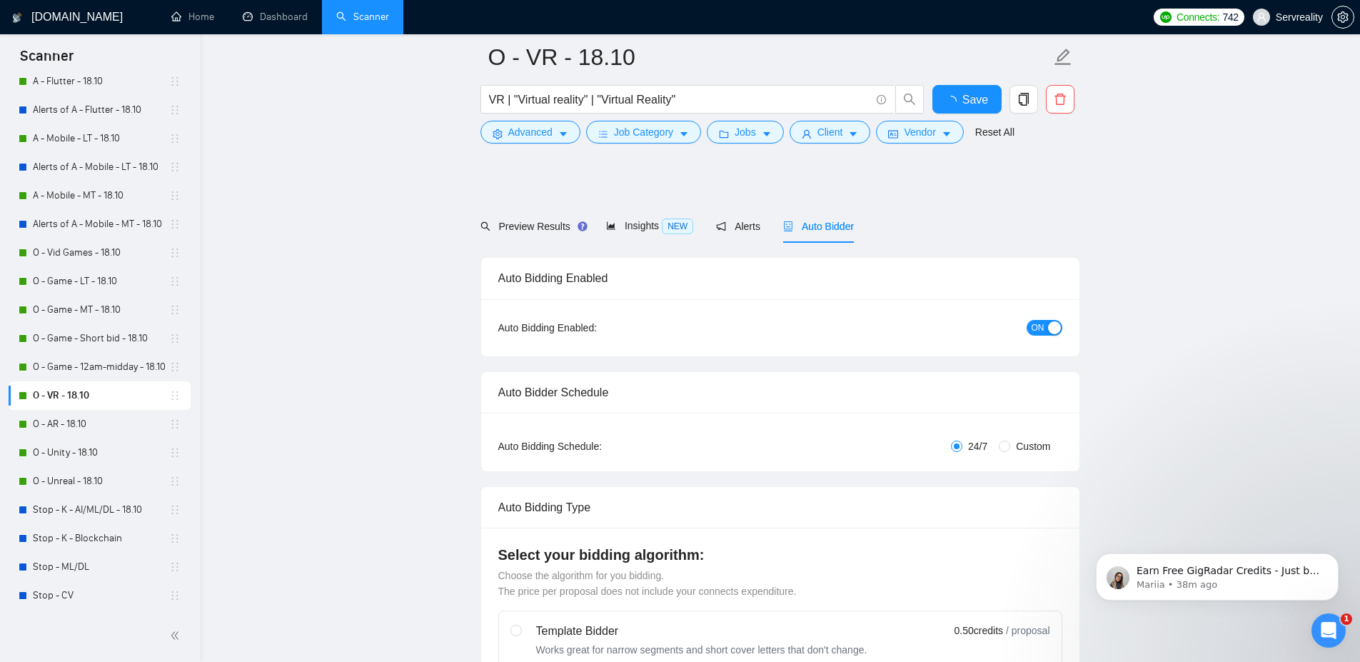
scroll to position [686, 0]
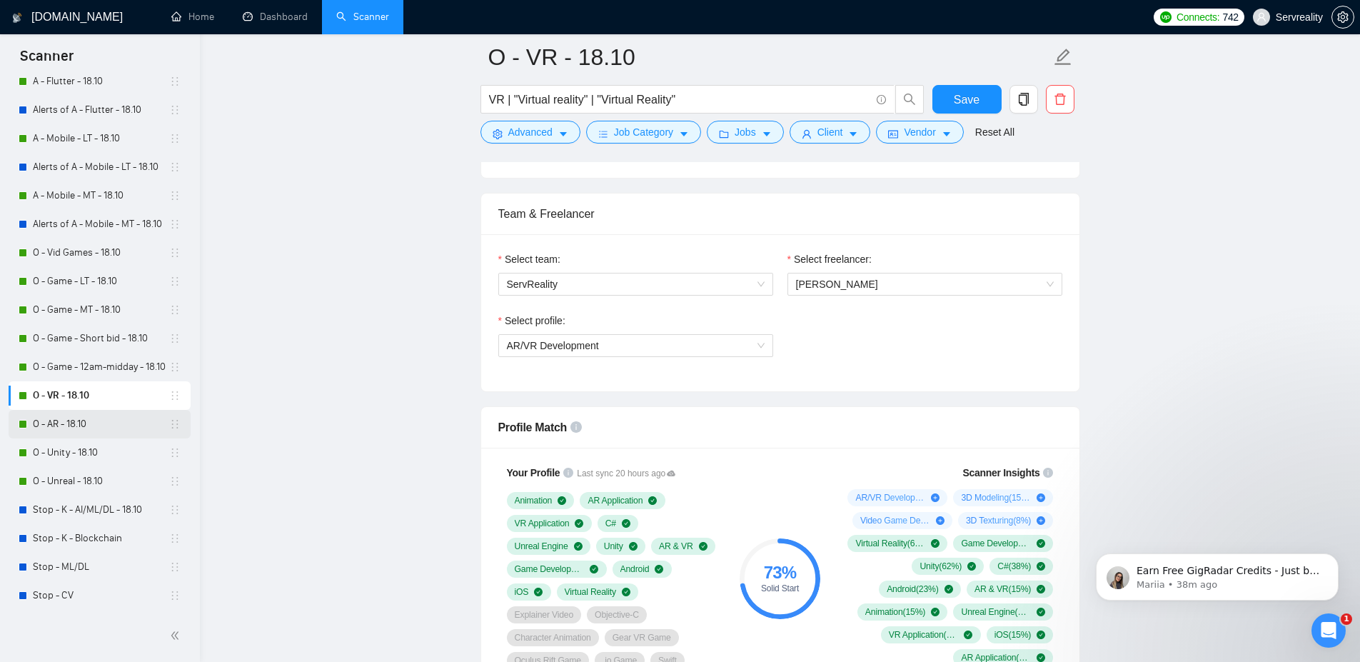
click at [56, 423] on link "O - AR - 18.10" at bounding box center [101, 424] width 136 height 29
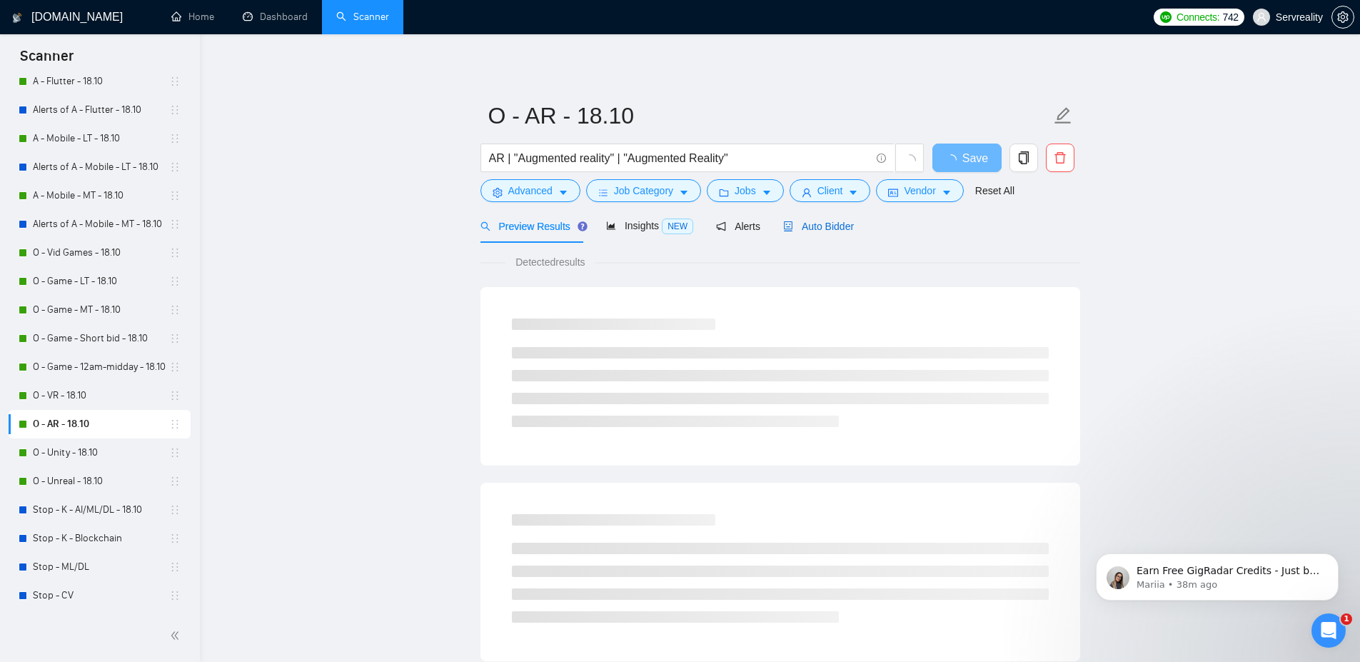
click at [825, 226] on span "Auto Bidder" at bounding box center [818, 226] width 71 height 11
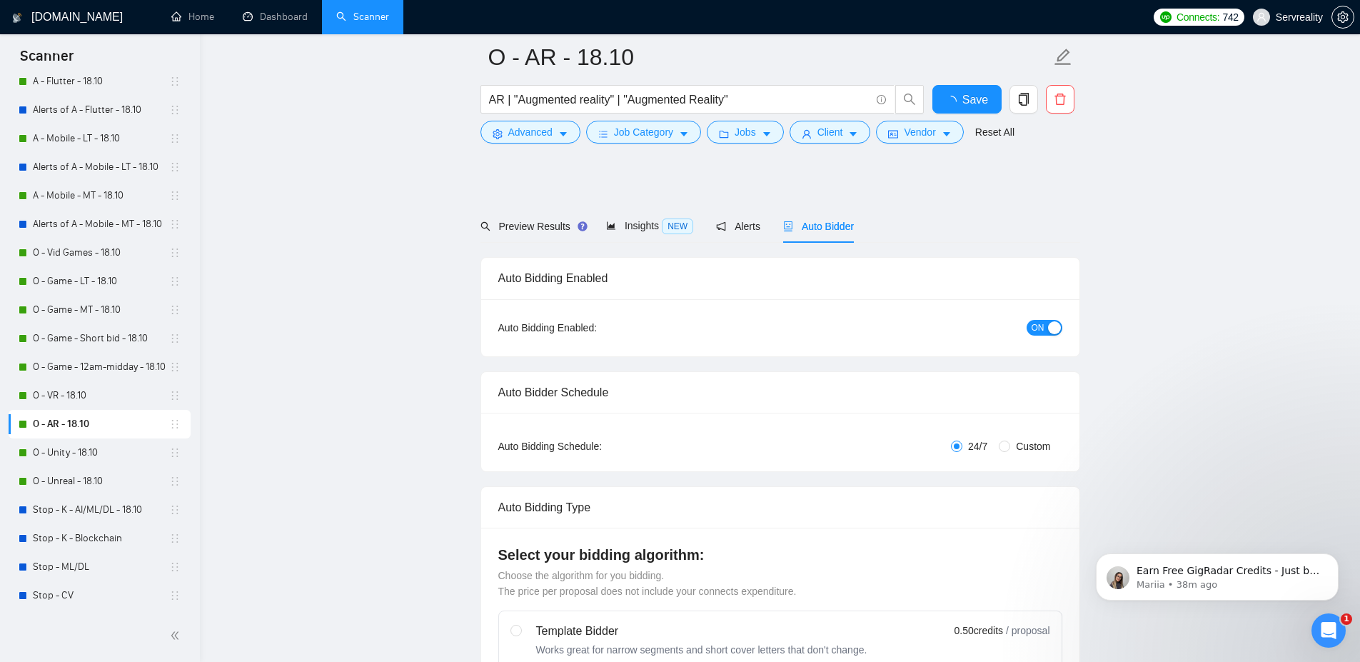
scroll to position [514, 0]
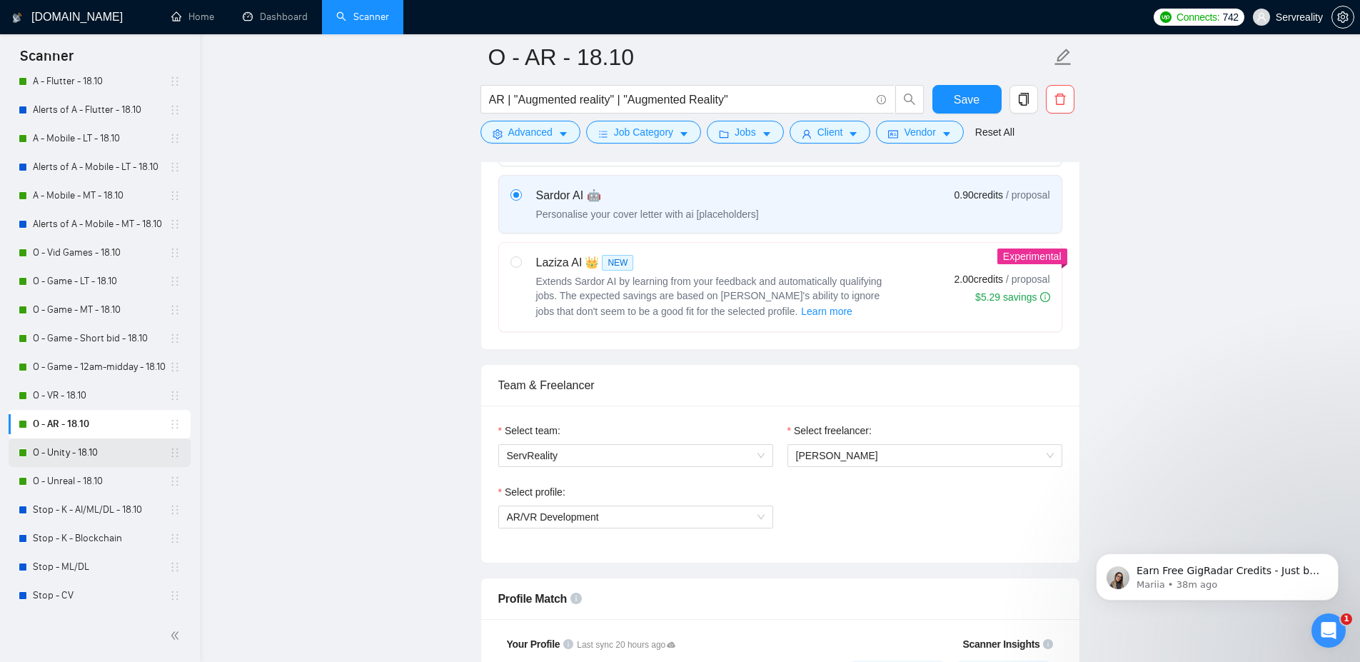
click at [84, 452] on link "O - Unity - 18.10" at bounding box center [101, 452] width 136 height 29
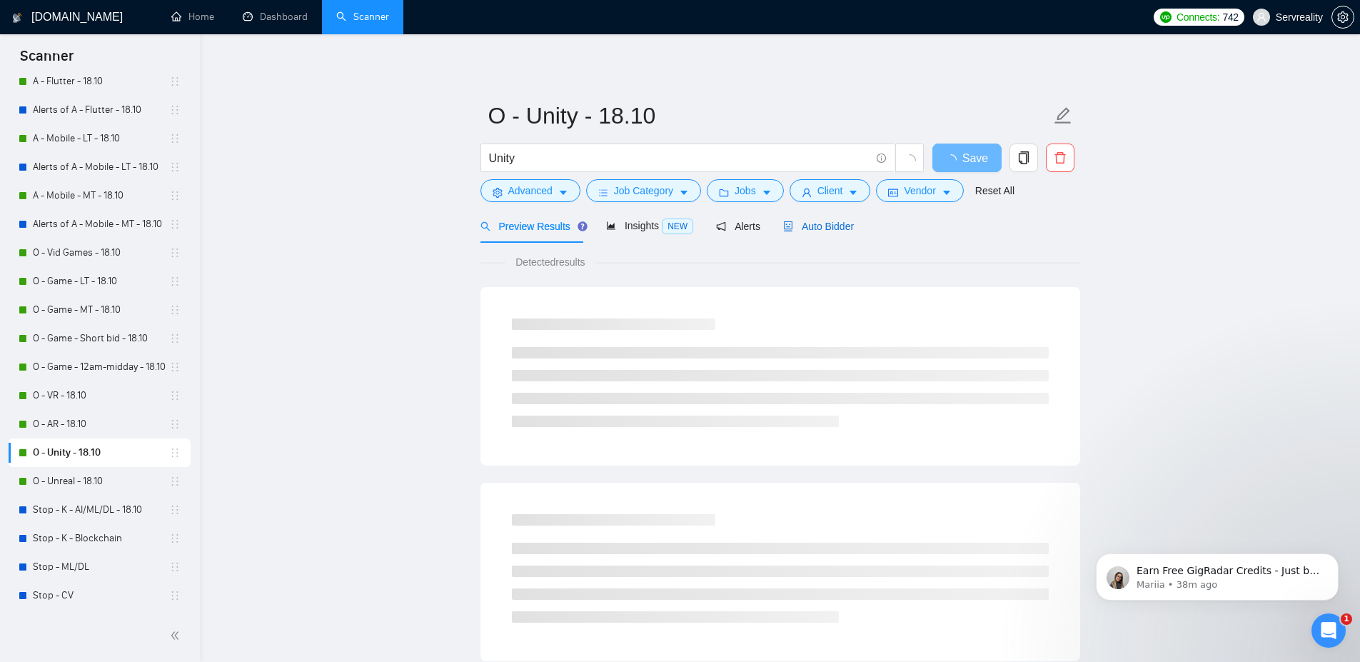
click at [832, 231] on span "Auto Bidder" at bounding box center [818, 226] width 71 height 11
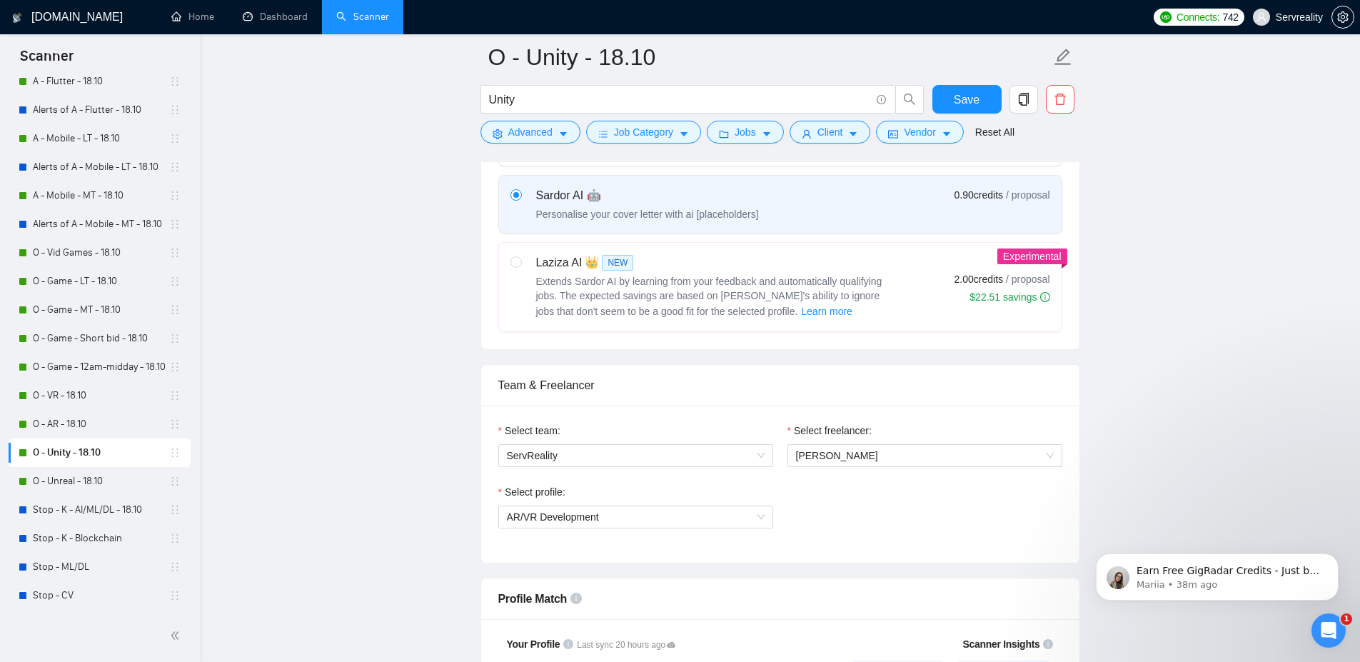
scroll to position [686, 0]
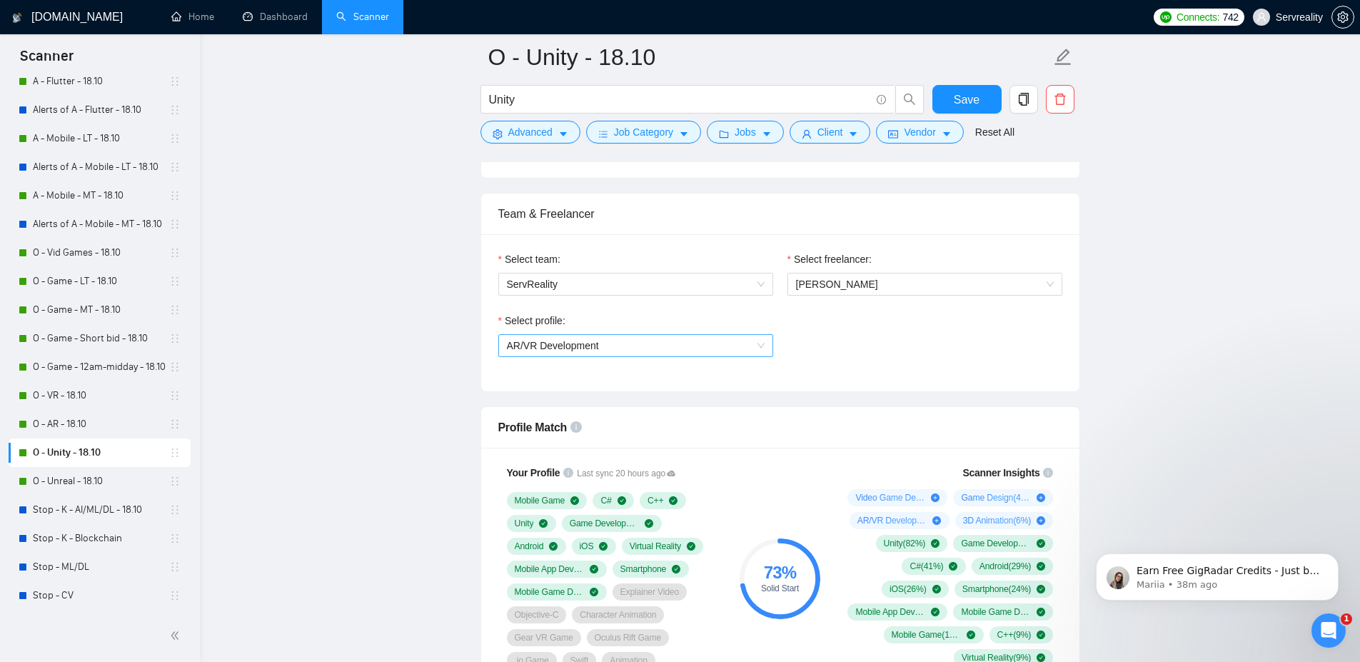
click at [756, 348] on span "AR/VR Development" at bounding box center [636, 345] width 258 height 21
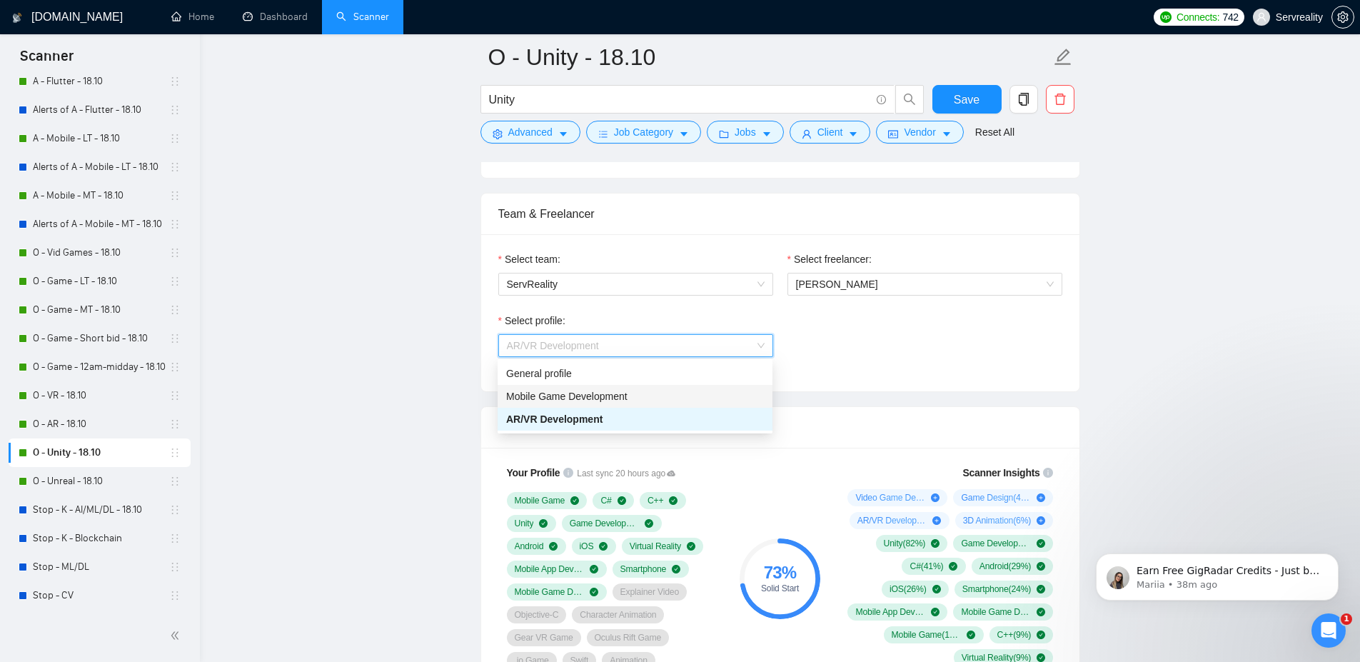
click at [675, 399] on div "Mobile Game Development" at bounding box center [635, 396] width 258 height 16
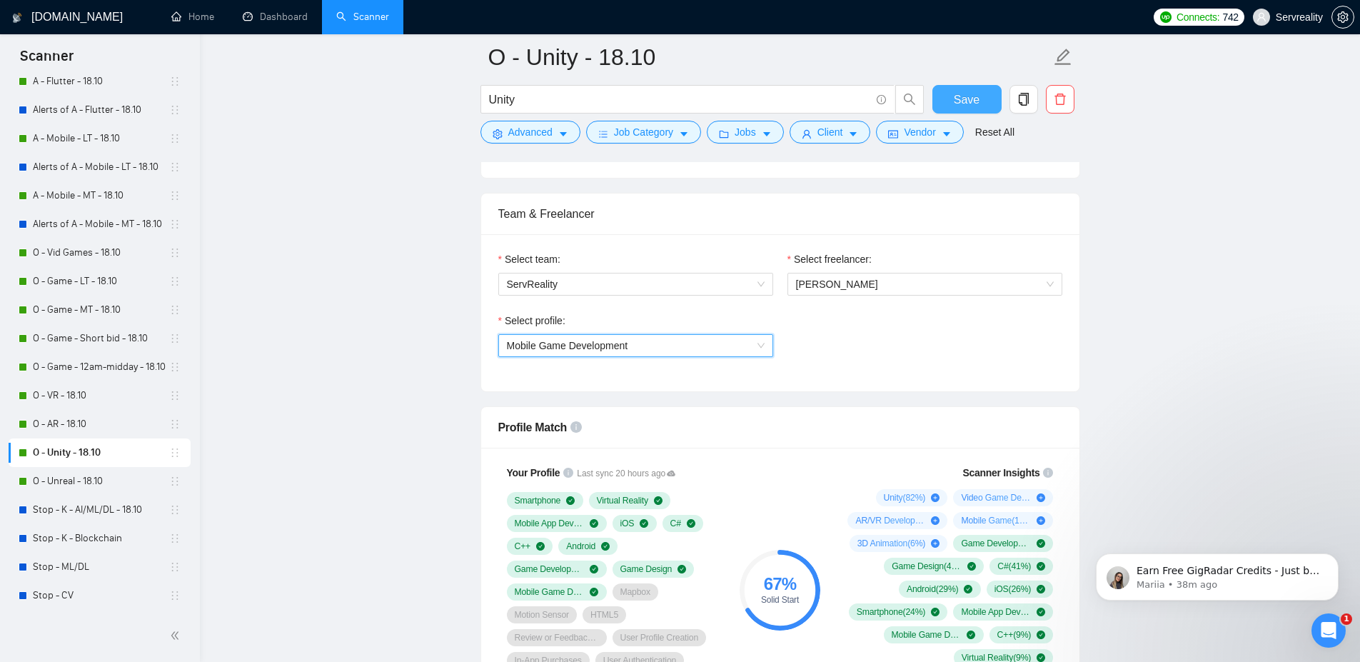
click at [970, 95] on span "Save" at bounding box center [967, 100] width 26 height 18
click at [69, 476] on link "O - Unreal - 18.10" at bounding box center [101, 481] width 136 height 29
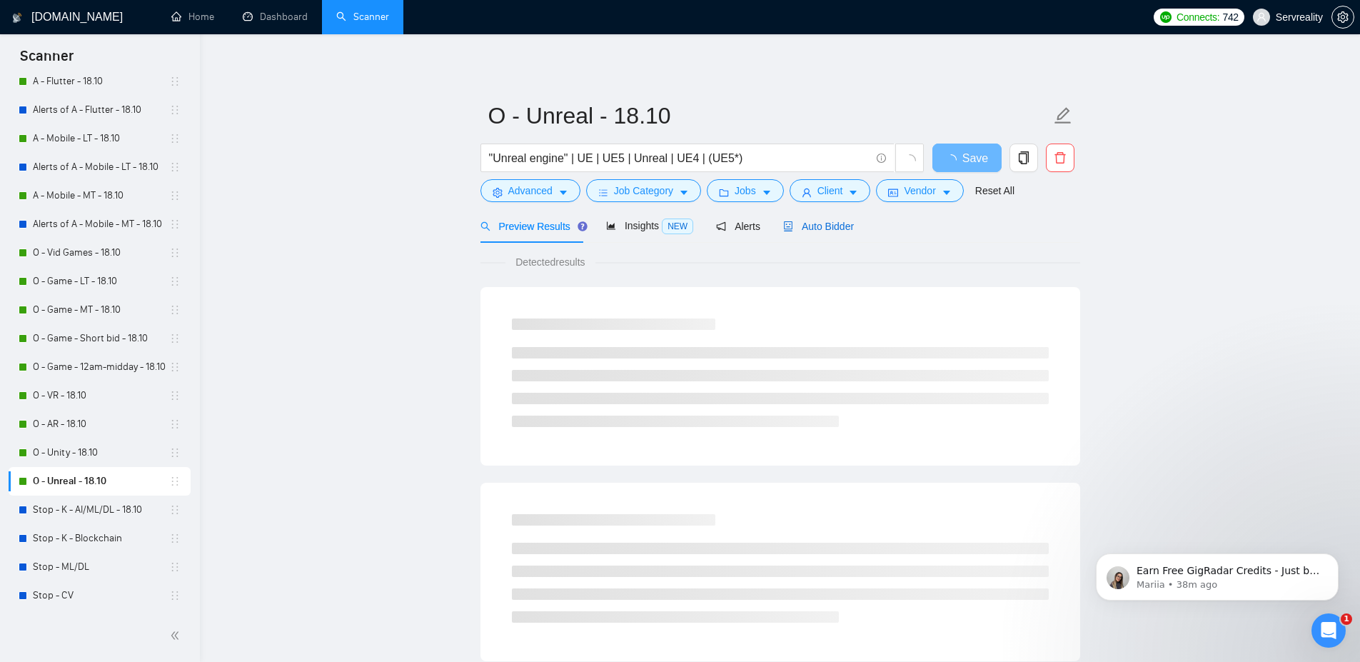
click at [826, 222] on span "Auto Bidder" at bounding box center [818, 226] width 71 height 11
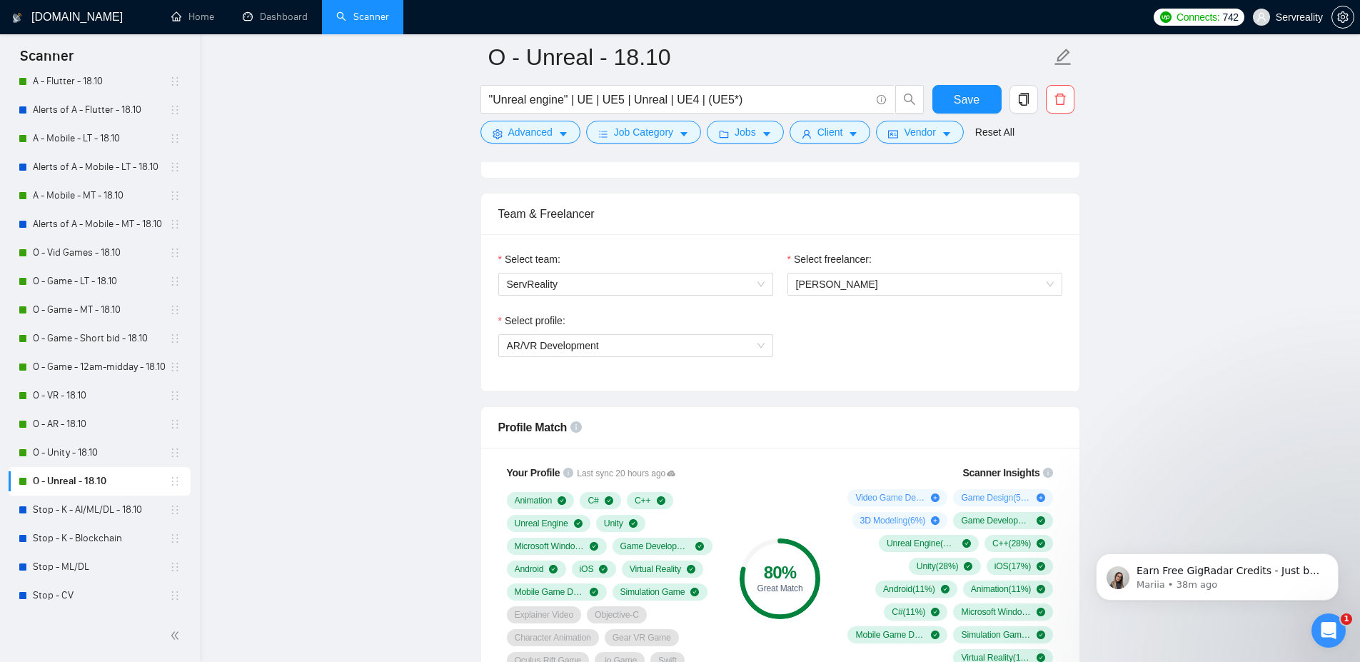
scroll to position [857, 0]
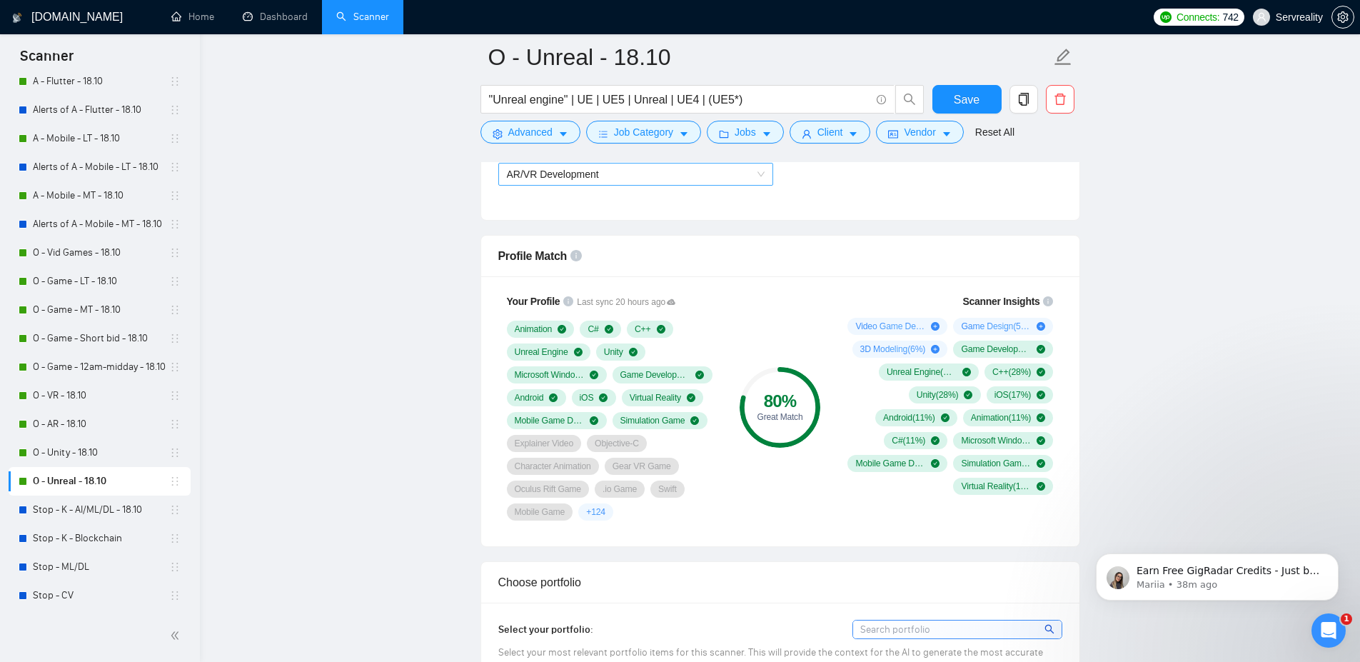
click at [739, 176] on span "AR/VR Development" at bounding box center [636, 174] width 258 height 21
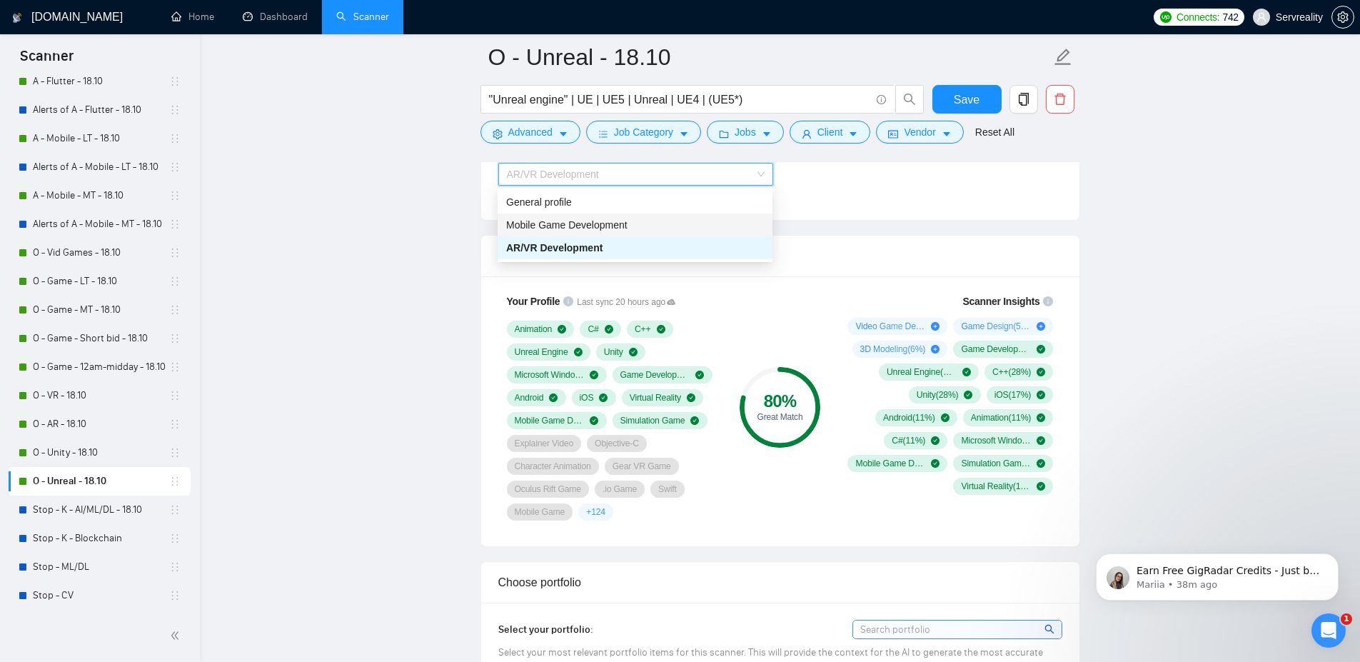
click at [591, 227] on span "Mobile Game Development" at bounding box center [566, 224] width 121 height 11
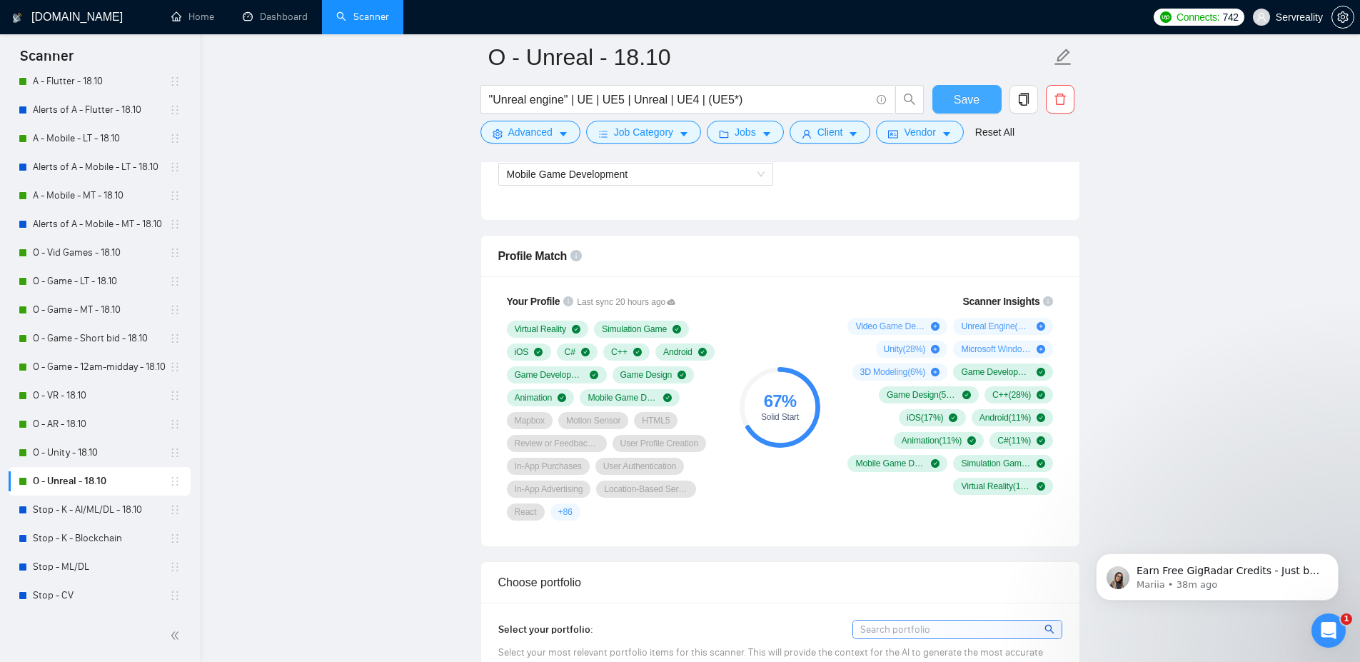
click at [965, 96] on span "Save" at bounding box center [967, 100] width 26 height 18
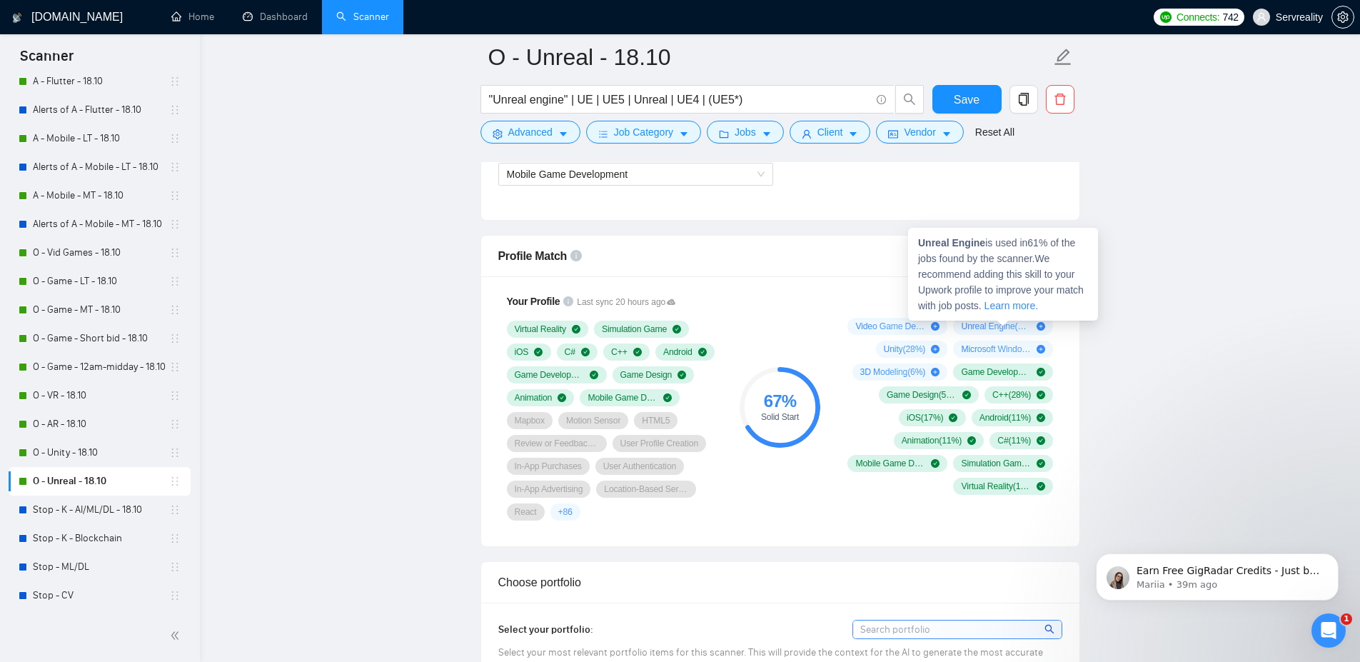
click at [1003, 321] on span "Unreal Engine ( 61 %)" at bounding box center [996, 326] width 70 height 11
